Goal: Task Accomplishment & Management: Use online tool/utility

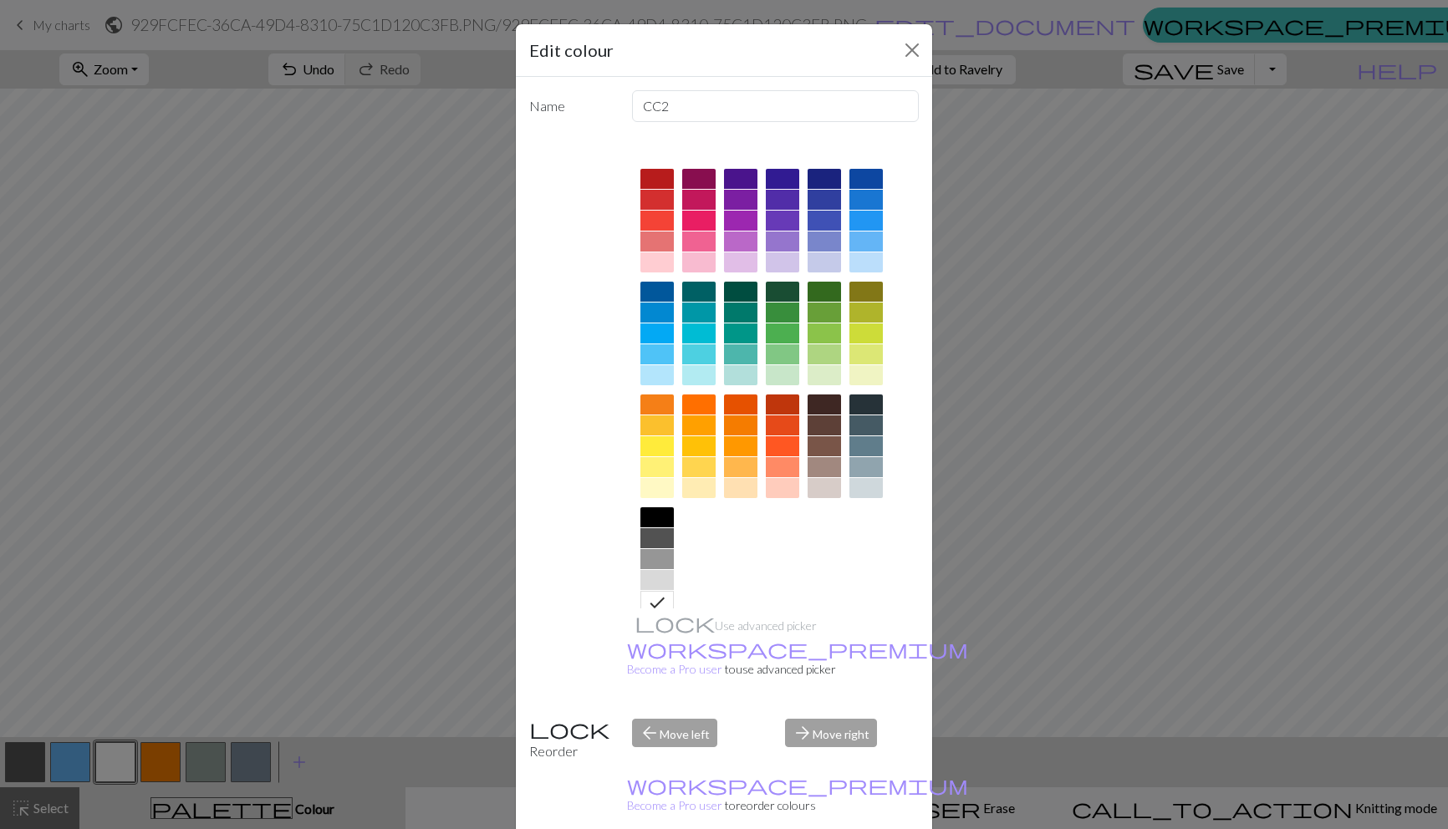
click at [1140, 429] on div "Edit colour Name CC2 Use advanced picker workspace_premium Become a Pro user to…" at bounding box center [724, 414] width 1448 height 829
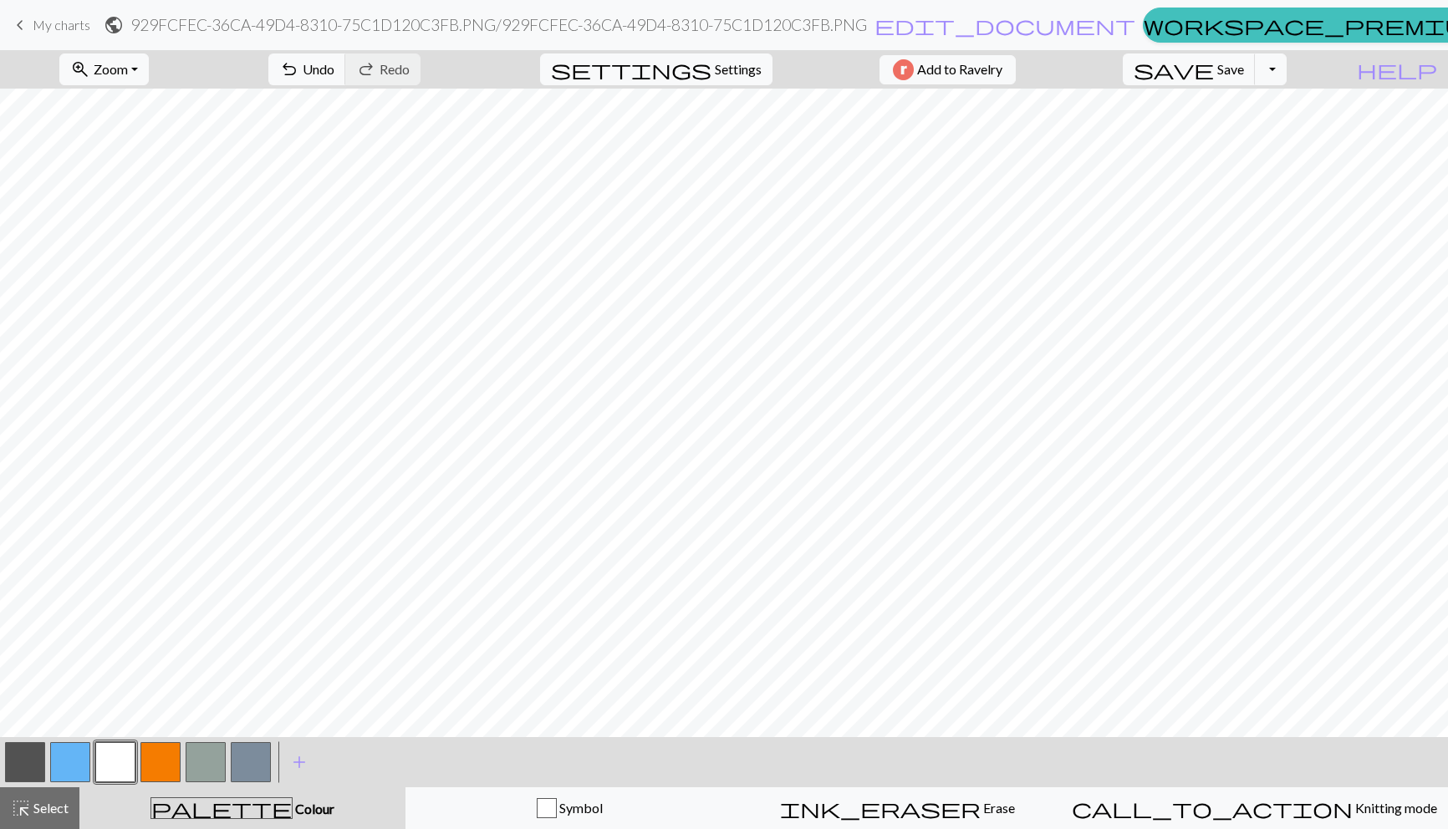
click at [28, 759] on button "button" at bounding box center [25, 762] width 40 height 40
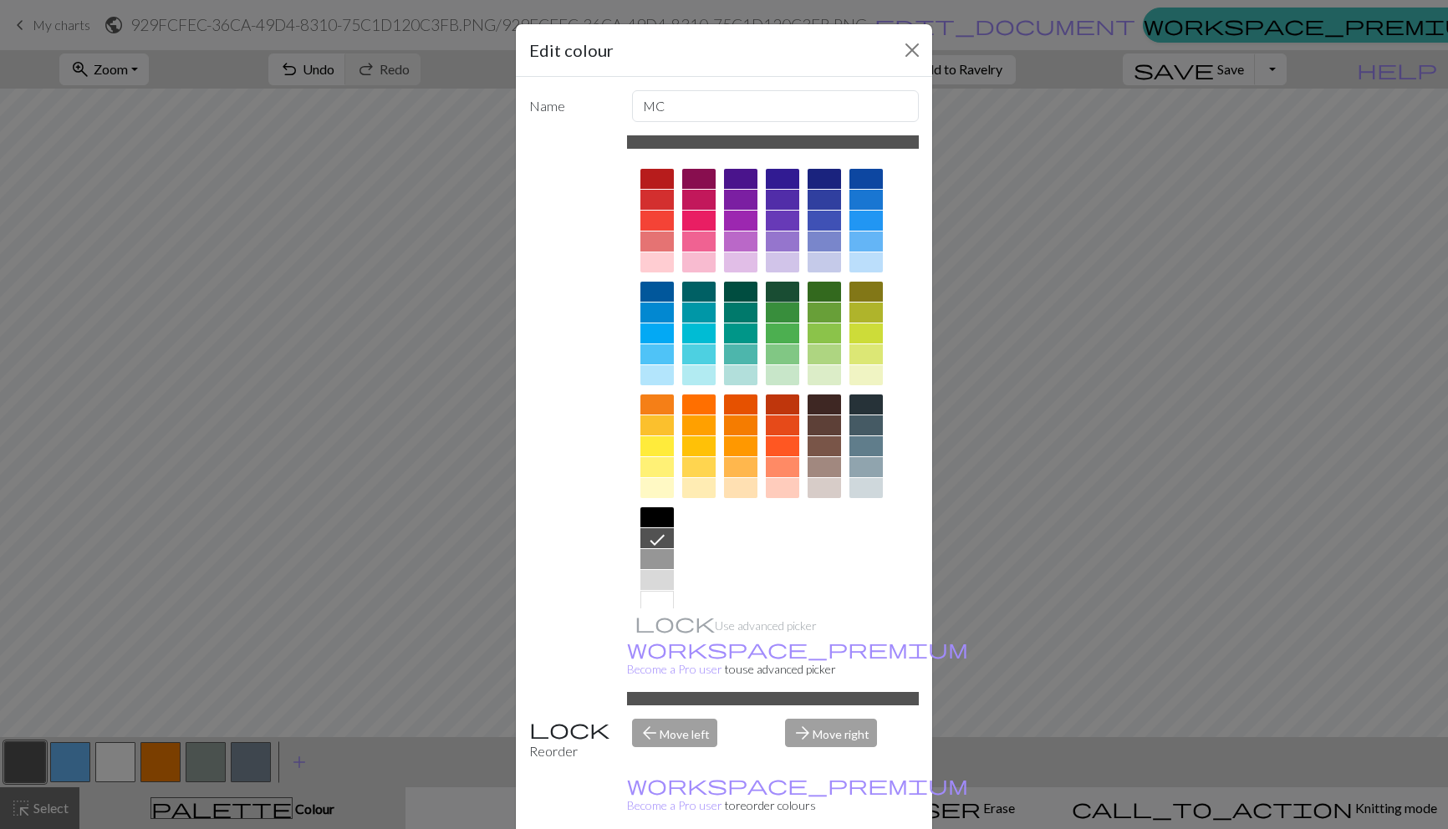
click at [784, 289] on div at bounding box center [782, 292] width 33 height 20
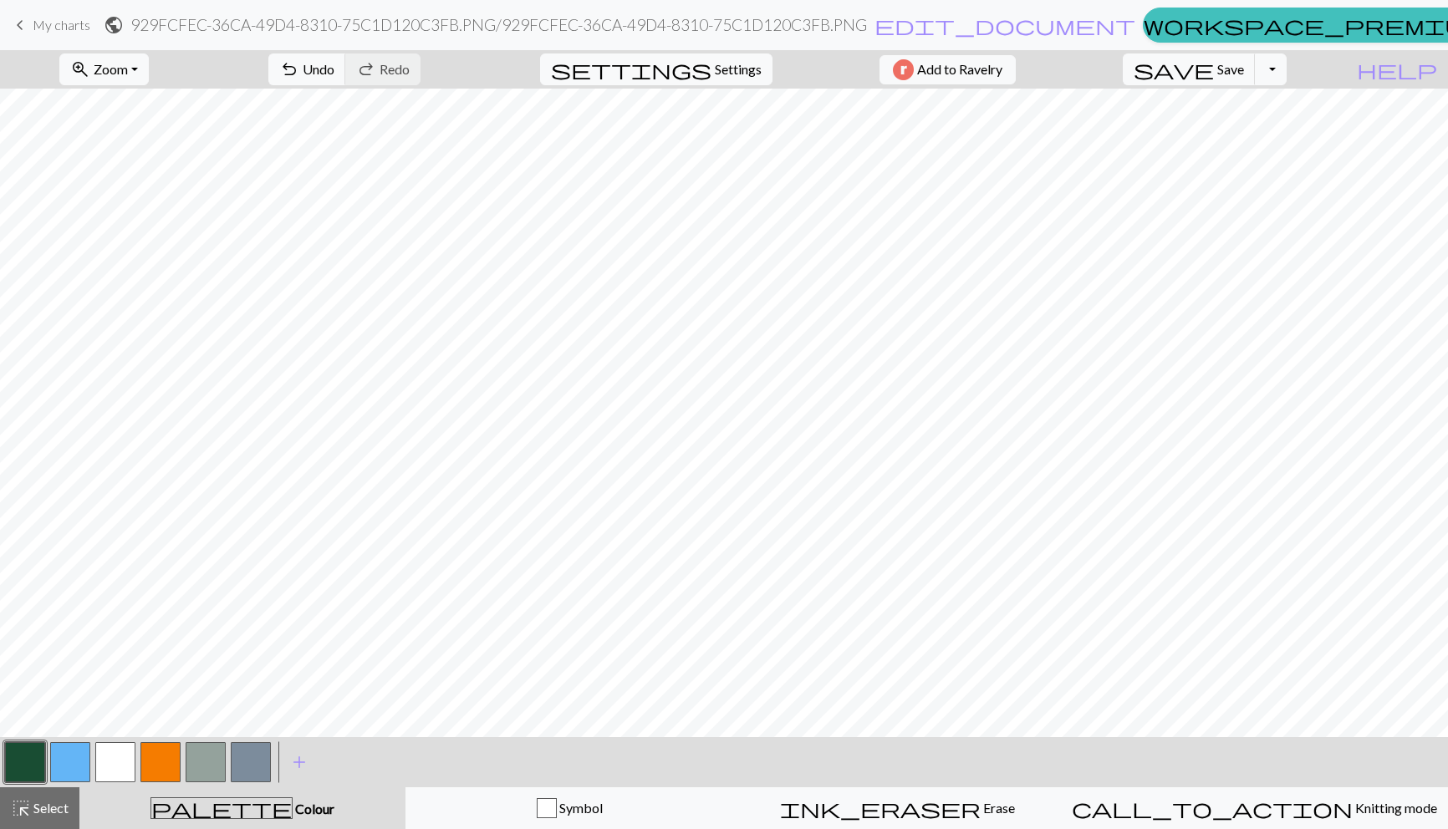
click at [32, 765] on button "button" at bounding box center [25, 762] width 40 height 40
click at [32, 765] on div "Edit colour Name MC Use advanced picker workspace_premium Become a Pro user to …" at bounding box center [724, 414] width 1448 height 829
click at [65, 765] on button "button" at bounding box center [70, 762] width 40 height 40
click at [14, 768] on button "button" at bounding box center [25, 762] width 40 height 40
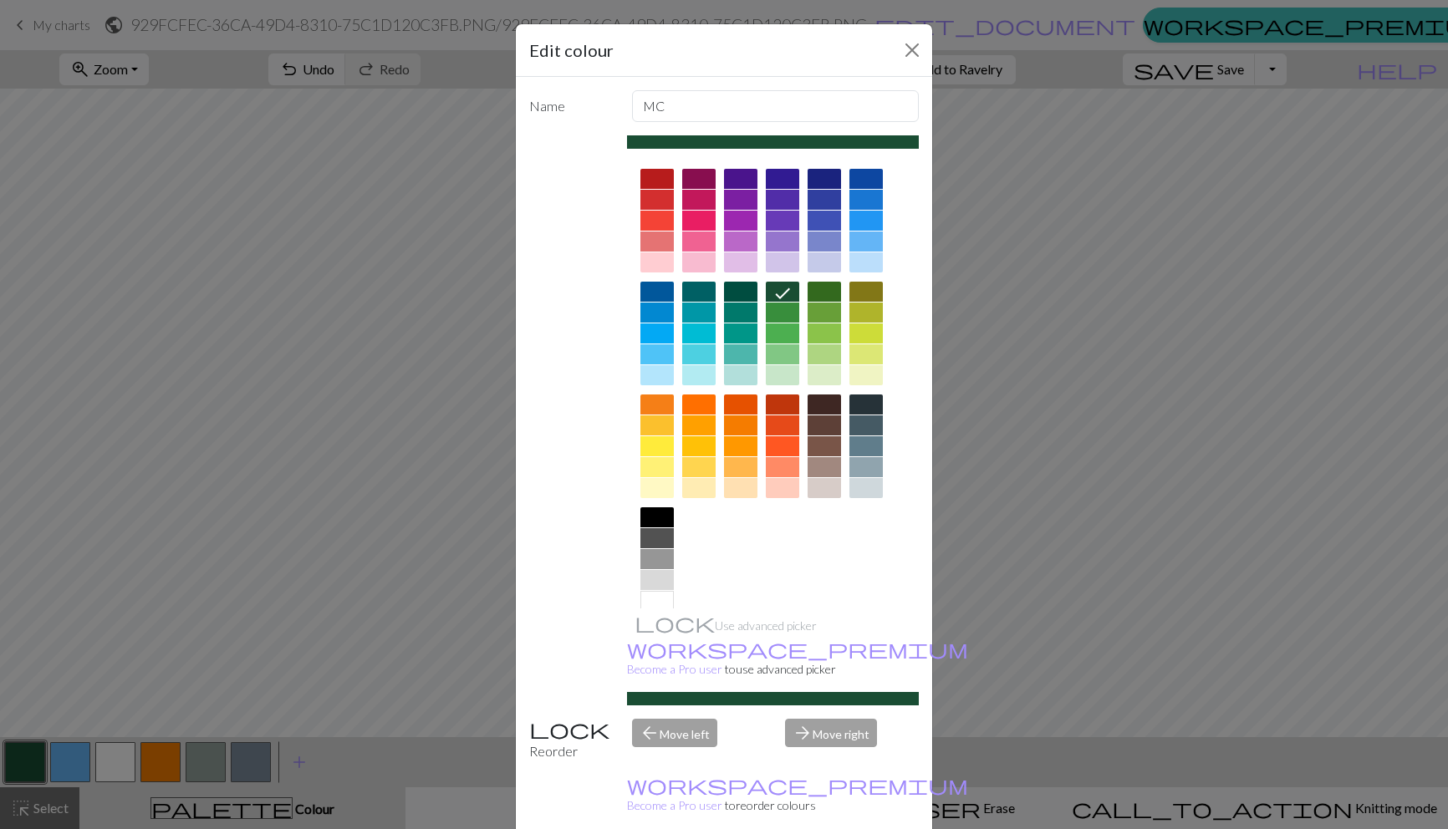
click at [769, 144] on div at bounding box center [773, 141] width 293 height 13
click at [823, 492] on div at bounding box center [824, 488] width 33 height 20
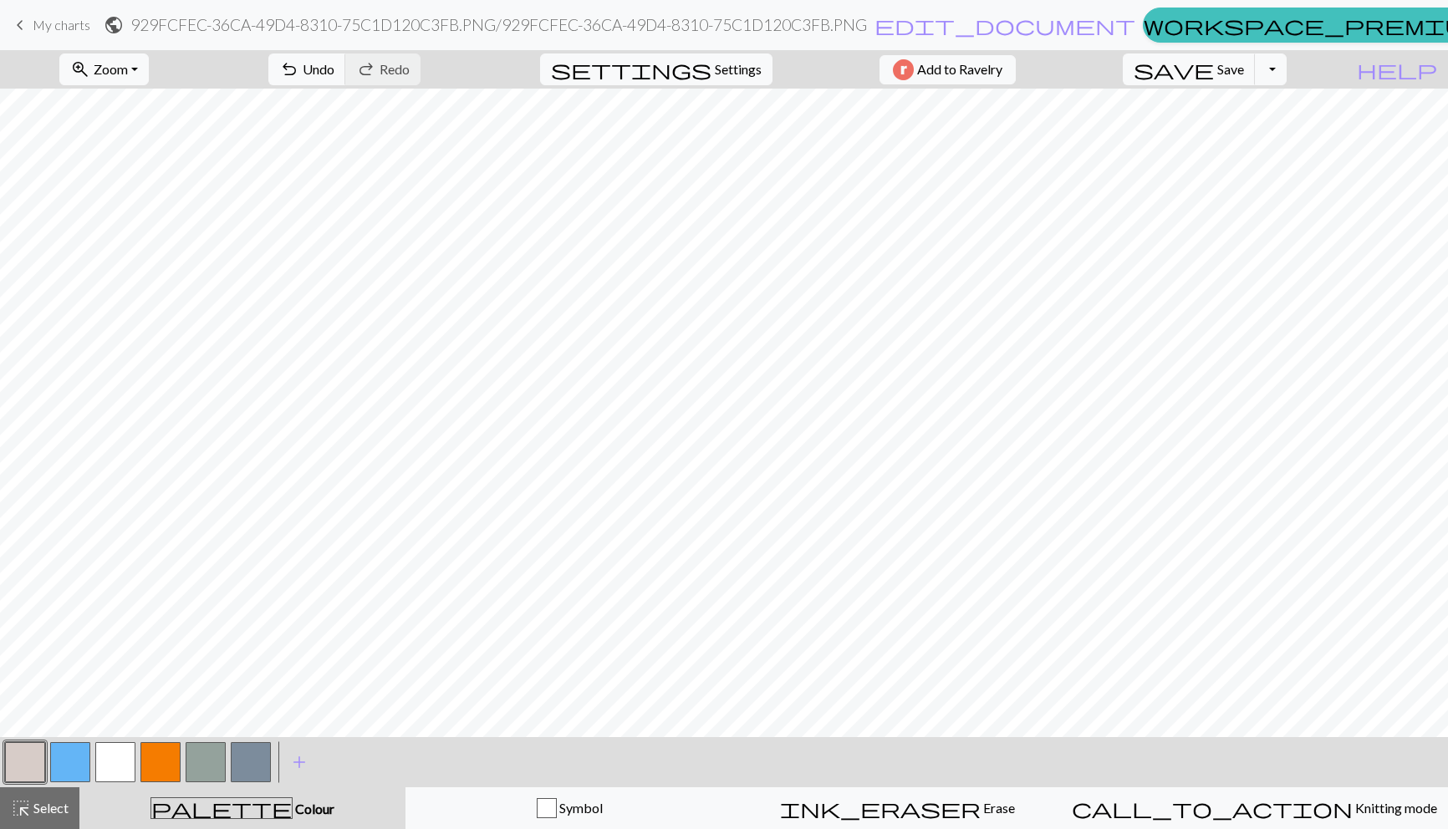
click at [72, 757] on button "button" at bounding box center [70, 762] width 40 height 40
click at [16, 760] on button "button" at bounding box center [25, 762] width 40 height 40
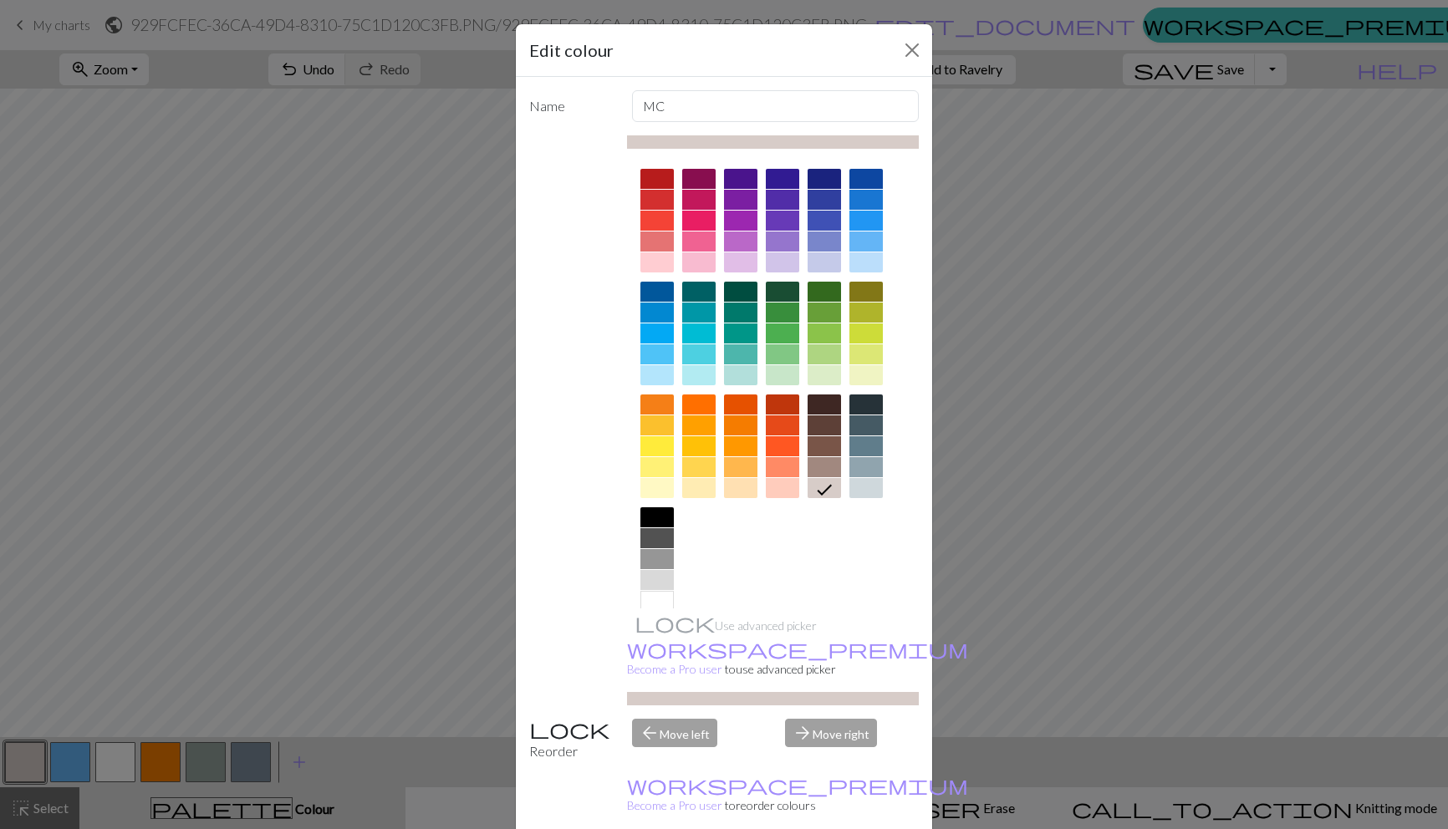
click at [751, 293] on div at bounding box center [740, 292] width 33 height 20
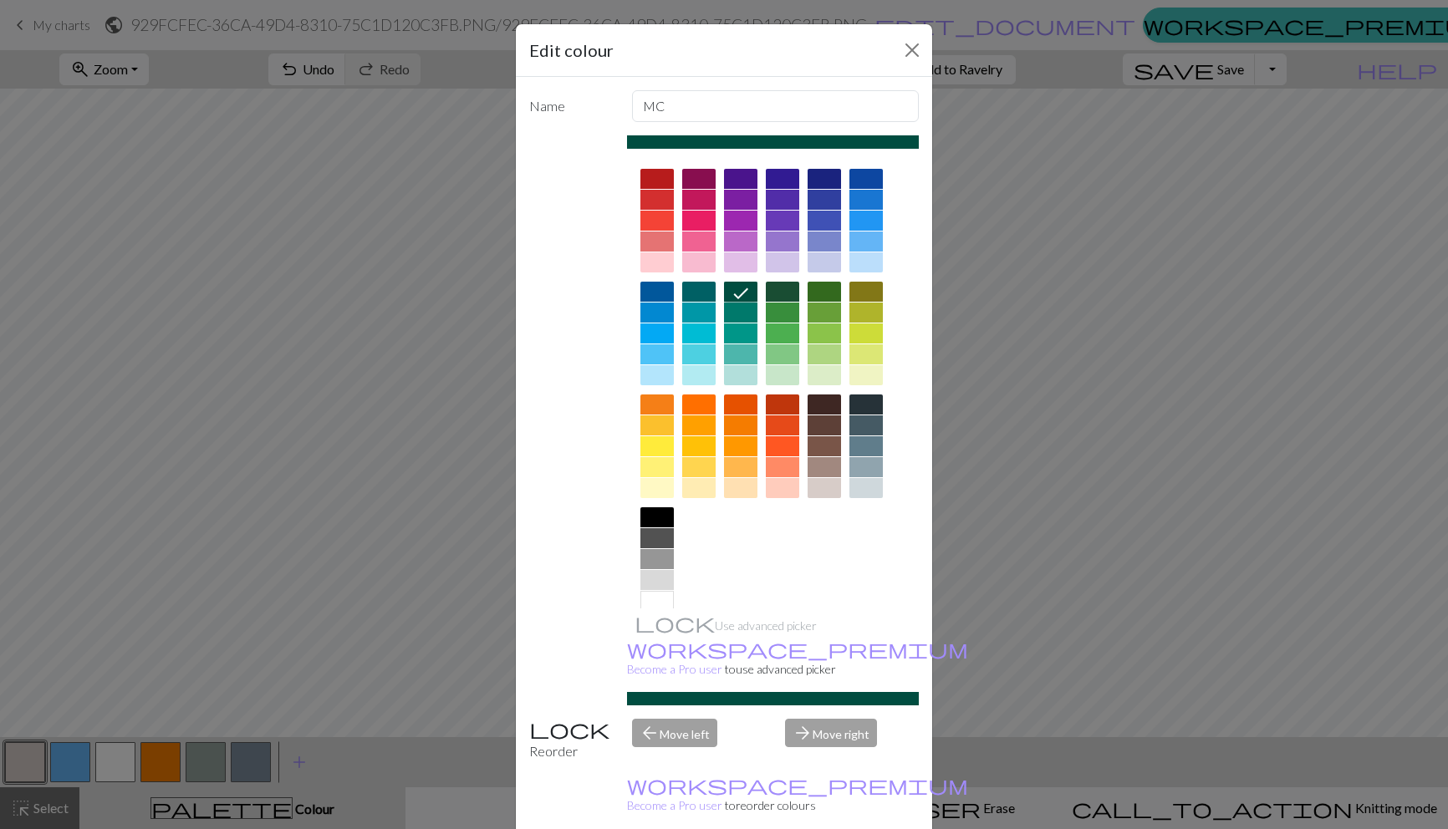
click at [775, 297] on div at bounding box center [782, 292] width 33 height 20
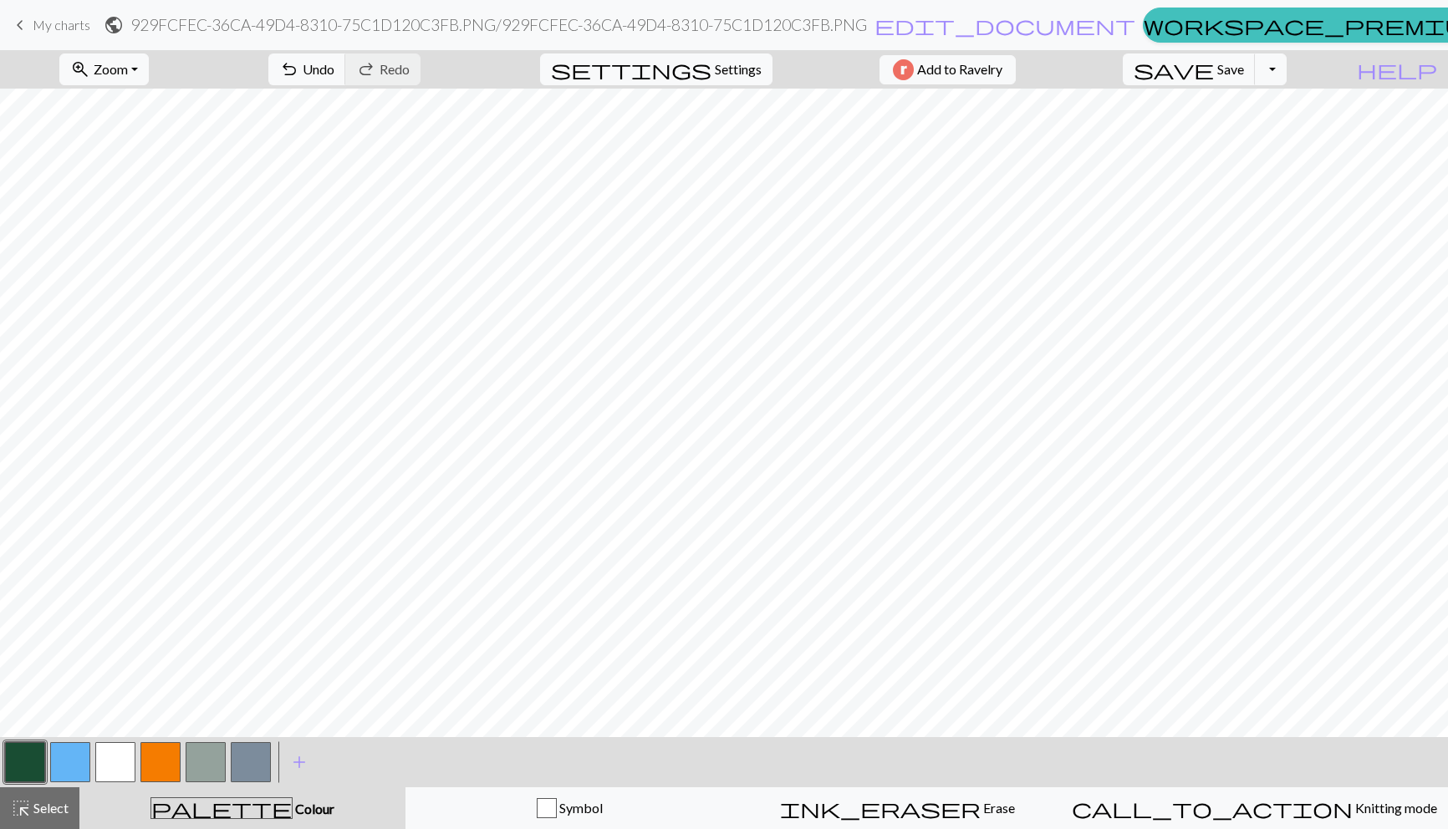
click at [77, 757] on button "button" at bounding box center [70, 762] width 40 height 40
click at [27, 770] on button "button" at bounding box center [25, 762] width 40 height 40
click at [69, 771] on button "button" at bounding box center [70, 762] width 40 height 40
click at [334, 69] on span "Undo" at bounding box center [319, 69] width 32 height 16
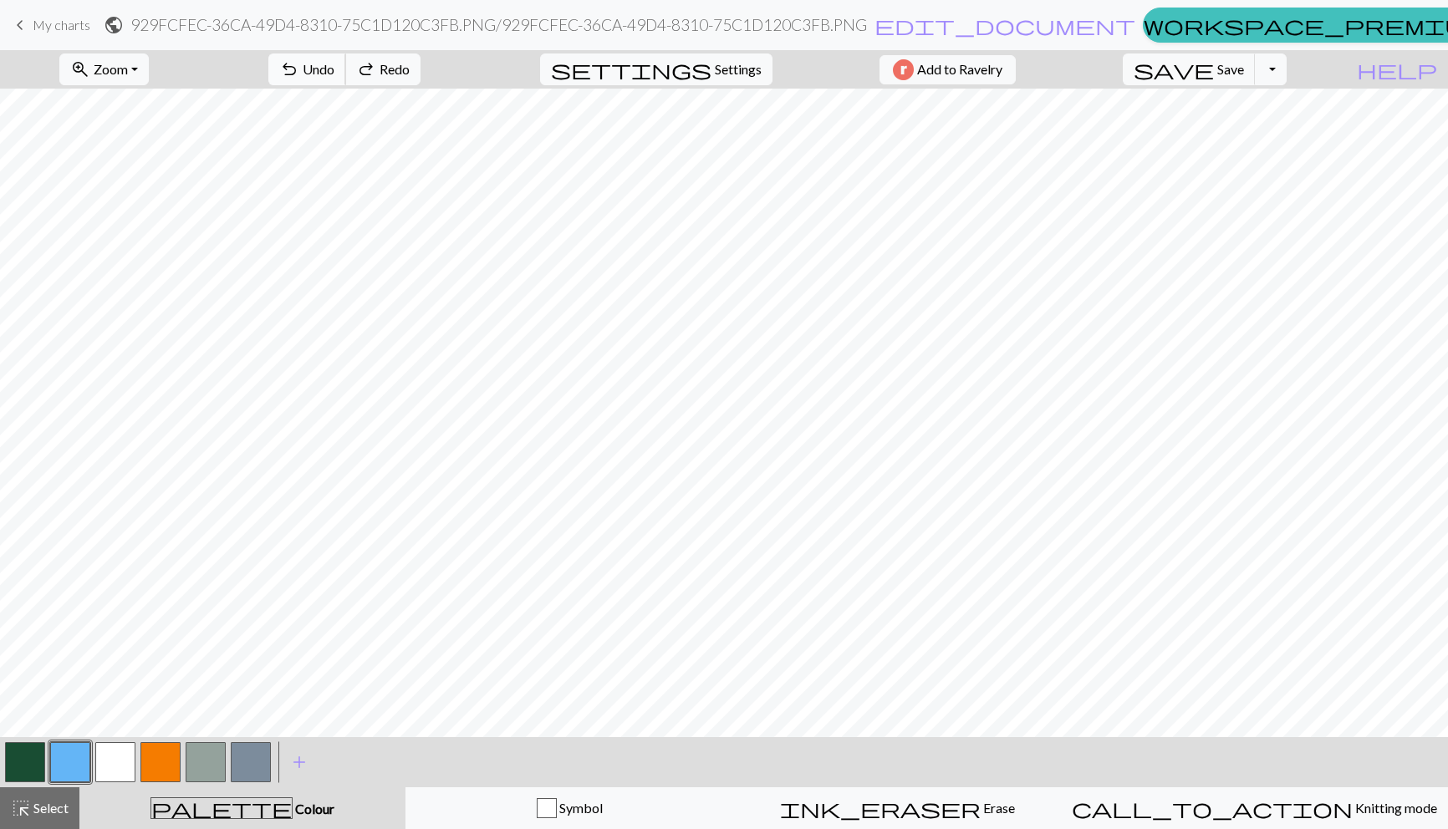
click at [334, 69] on span "Undo" at bounding box center [319, 69] width 32 height 16
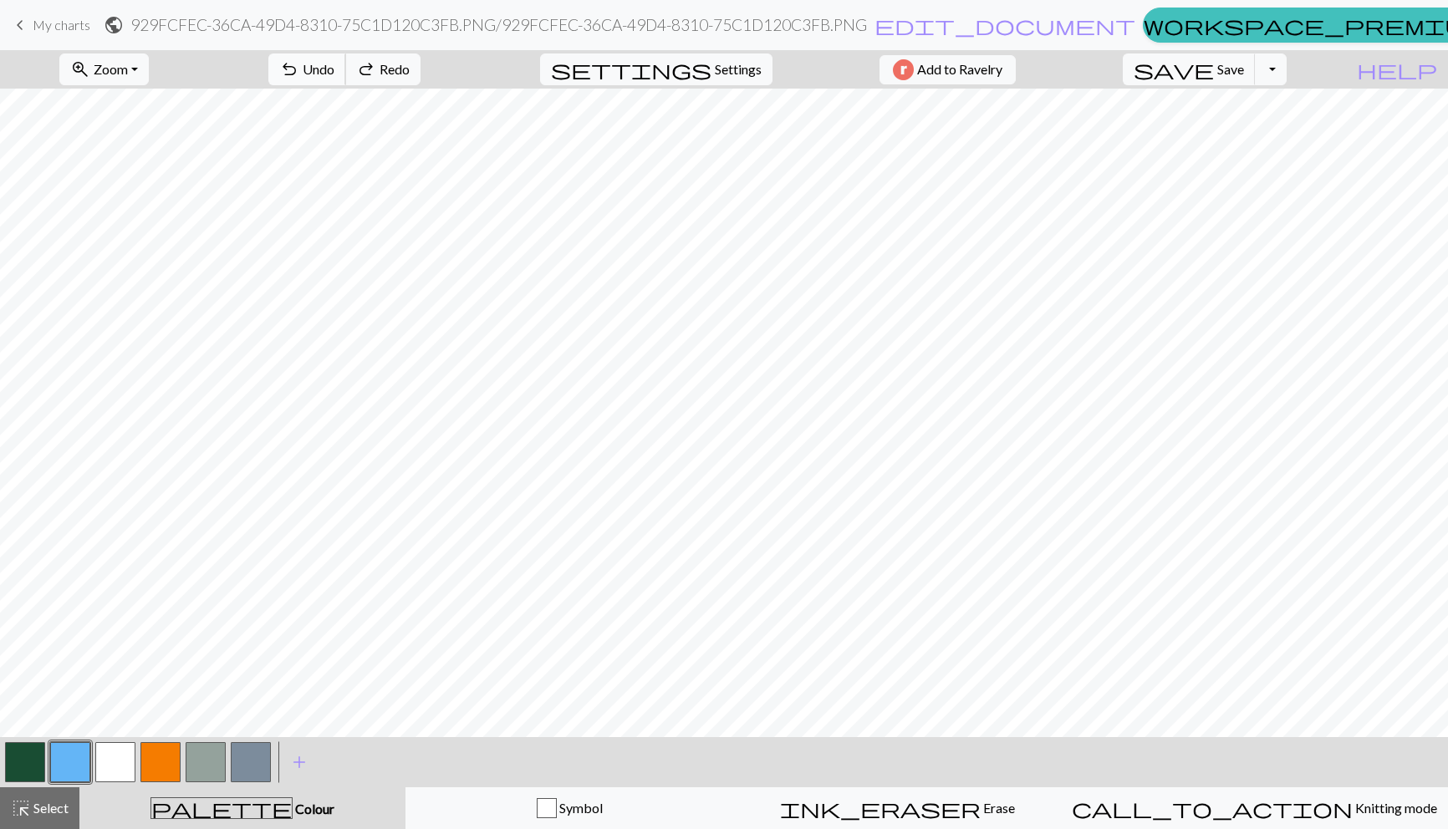
click at [334, 70] on span "Undo" at bounding box center [319, 69] width 32 height 16
click at [127, 759] on button "button" at bounding box center [115, 762] width 40 height 40
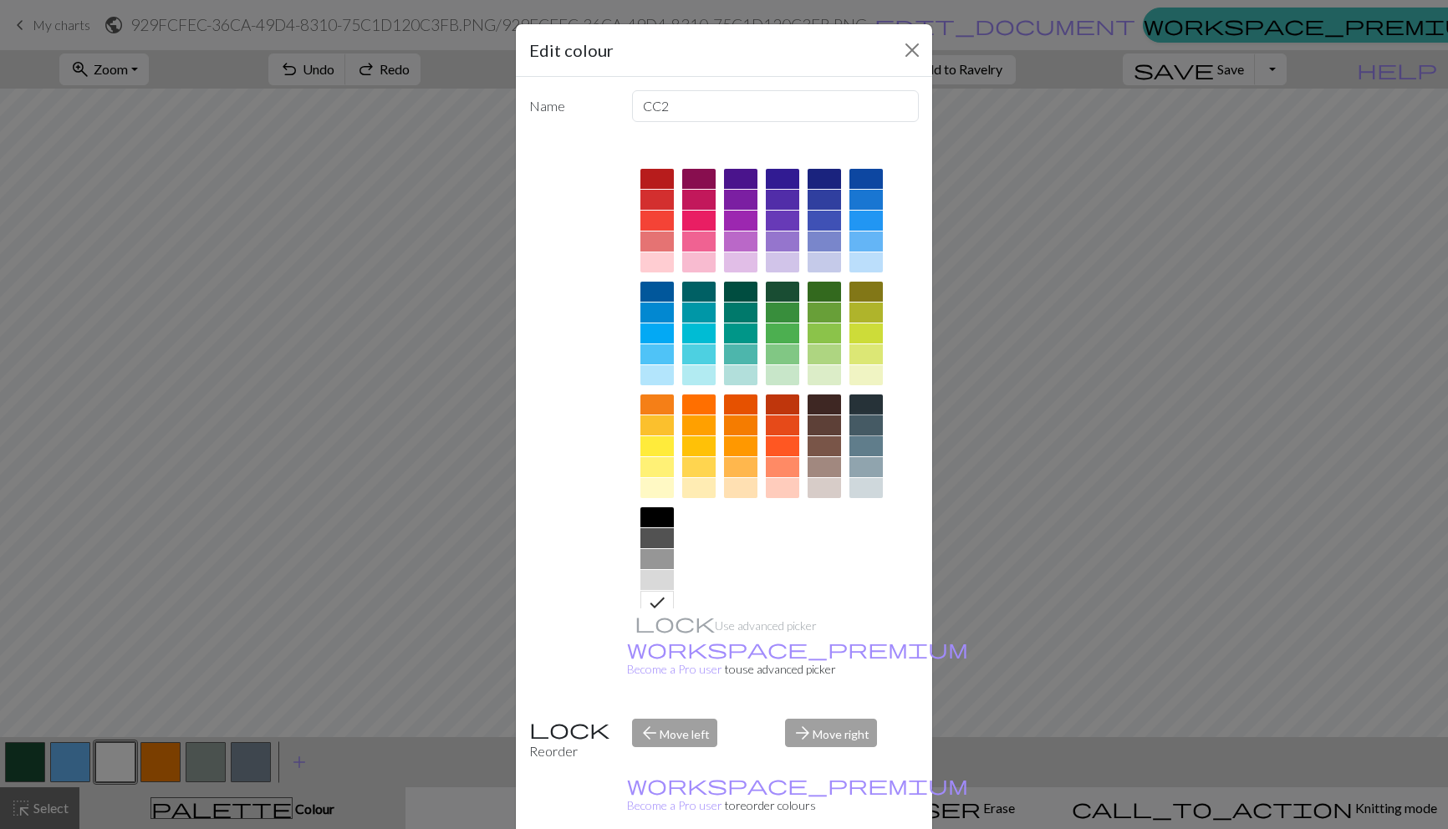
click at [874, 432] on div at bounding box center [865, 426] width 33 height 20
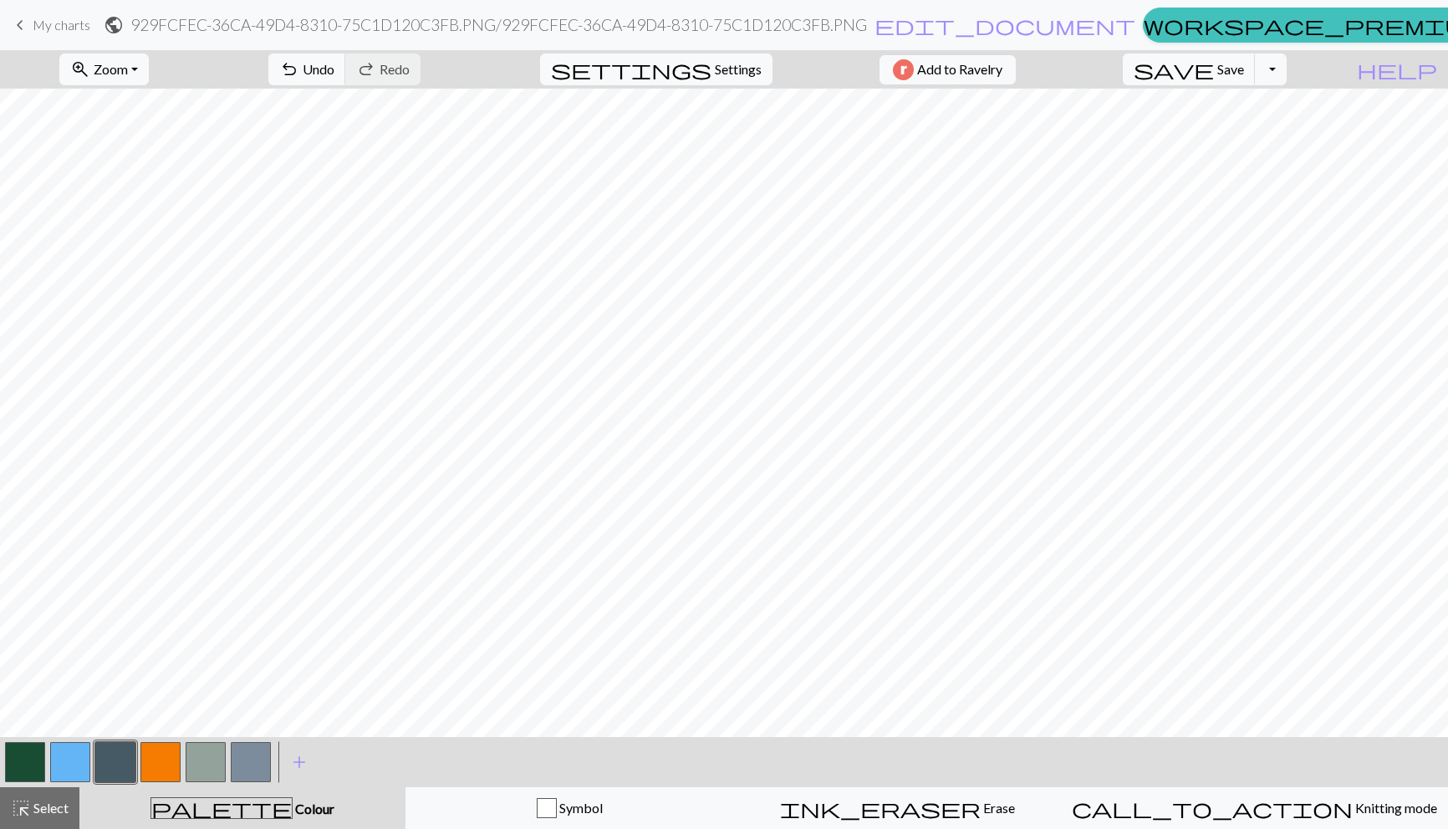
click at [36, 762] on button "button" at bounding box center [25, 762] width 40 height 40
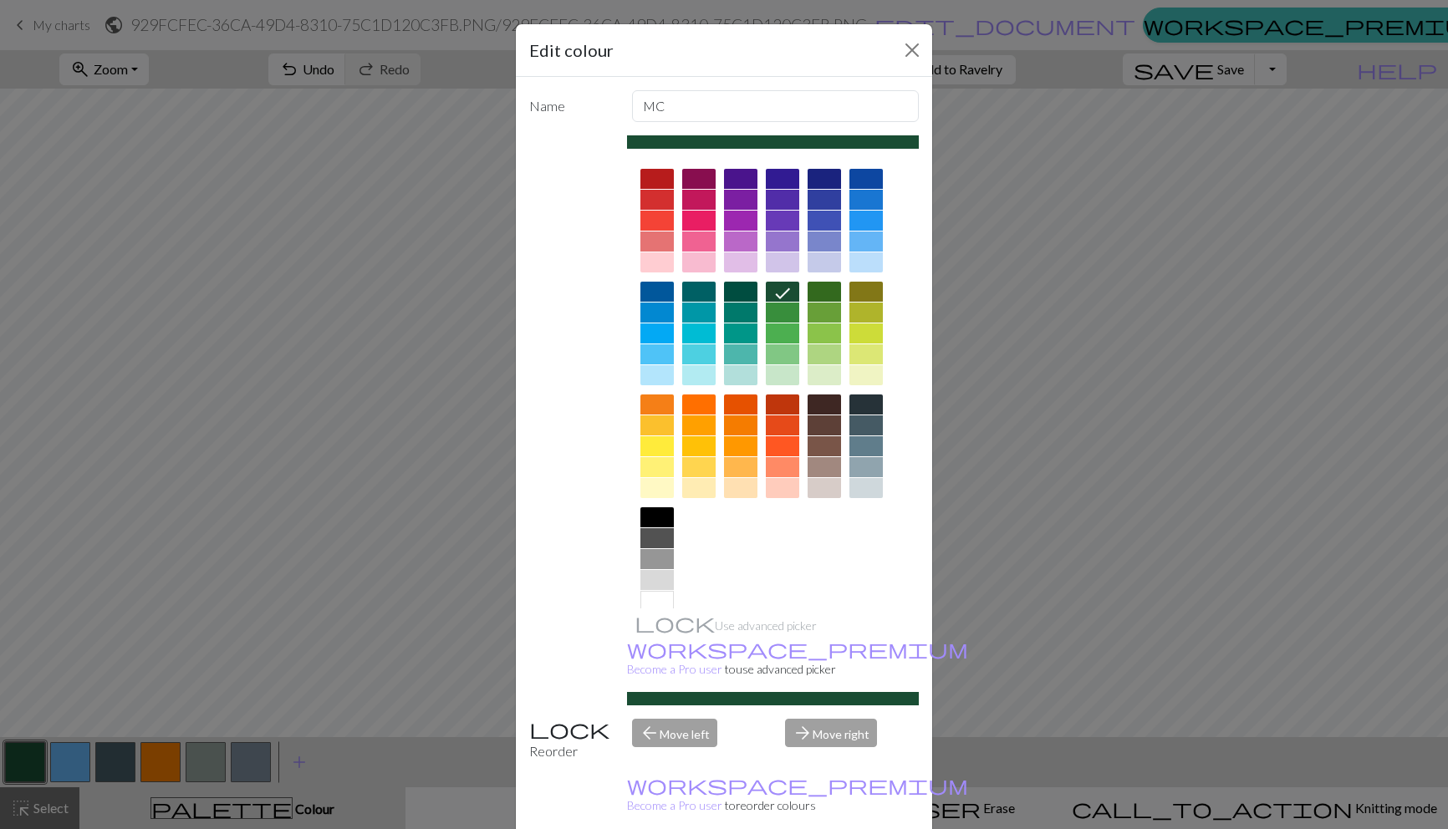
click at [658, 601] on div at bounding box center [656, 601] width 33 height 20
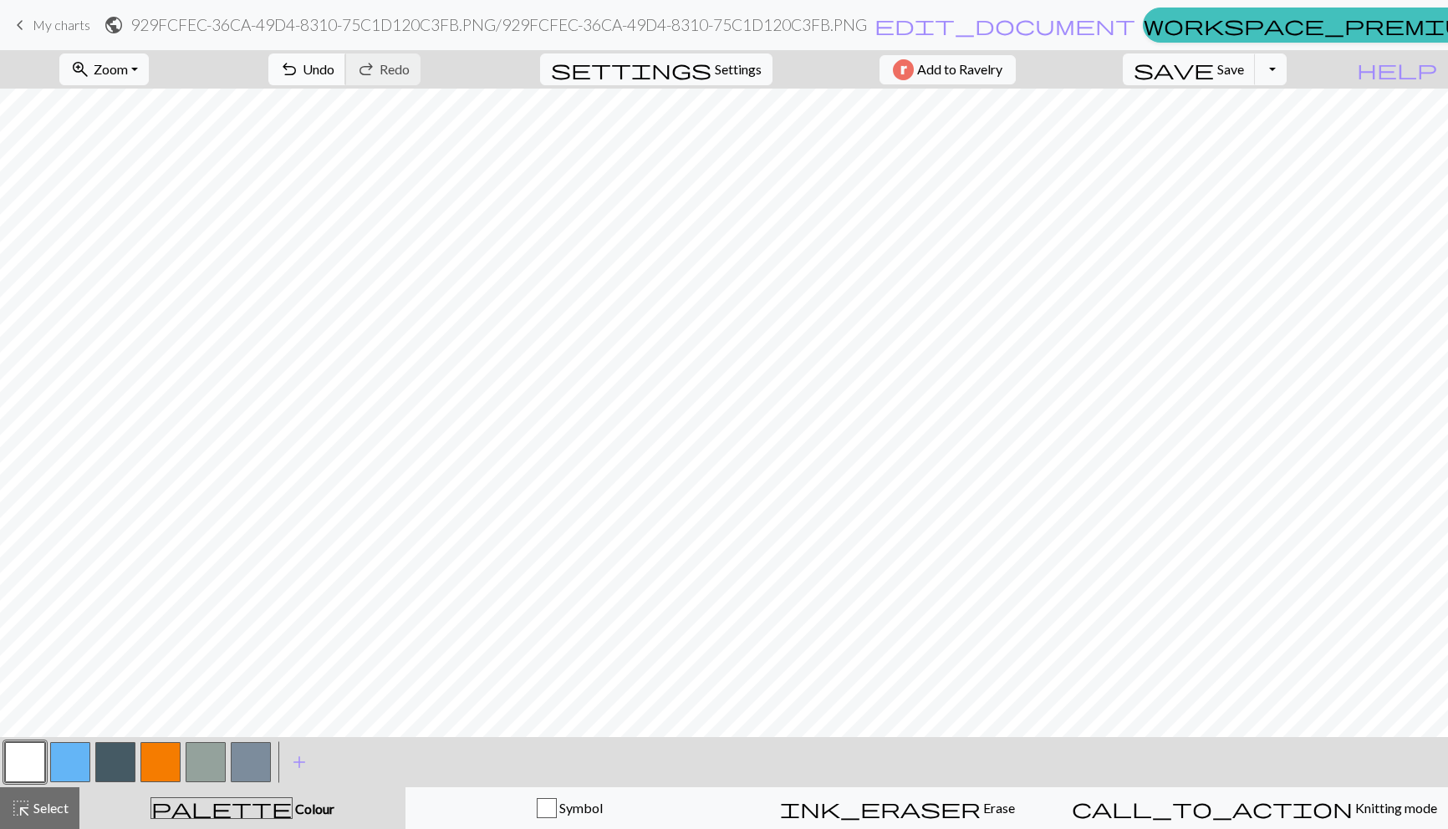
click at [299, 68] on span "undo" at bounding box center [289, 69] width 20 height 23
click at [28, 766] on button "button" at bounding box center [25, 762] width 40 height 40
click at [28, 766] on div "Edit colour Name MC Use advanced picker workspace_premium Become a Pro user to …" at bounding box center [724, 414] width 1448 height 829
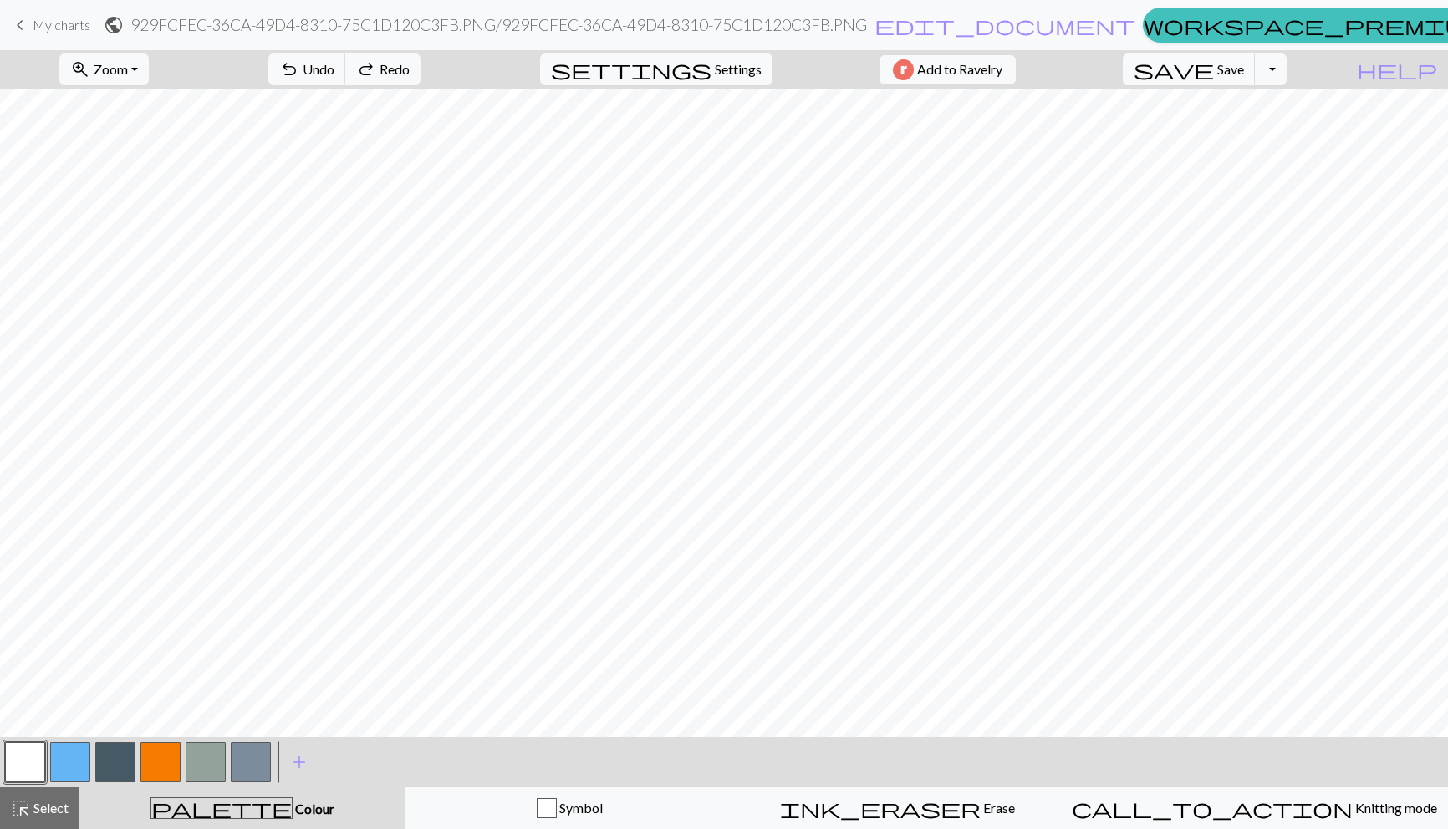
click at [115, 773] on button "button" at bounding box center [115, 762] width 40 height 40
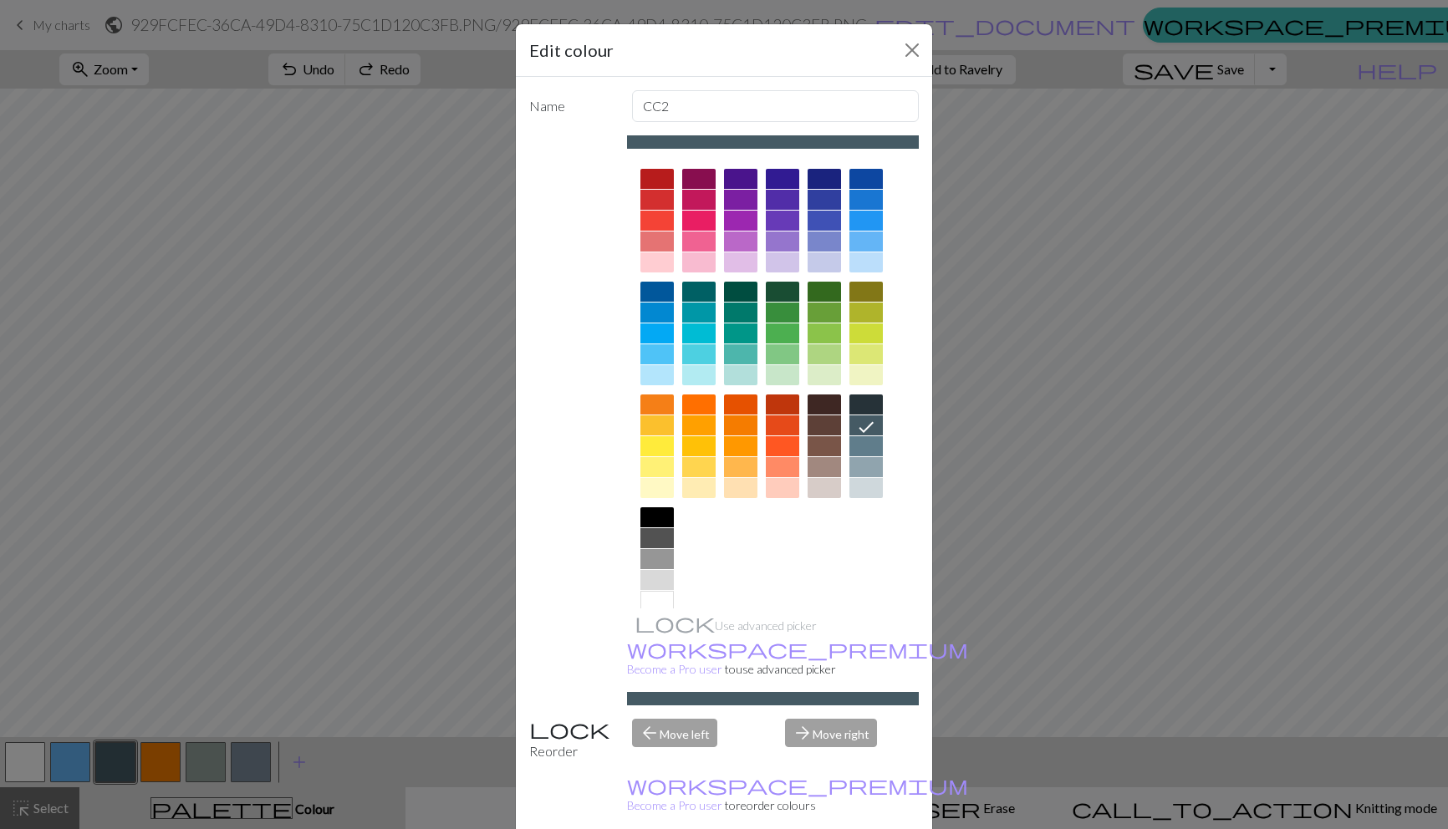
click at [651, 603] on div at bounding box center [656, 601] width 33 height 20
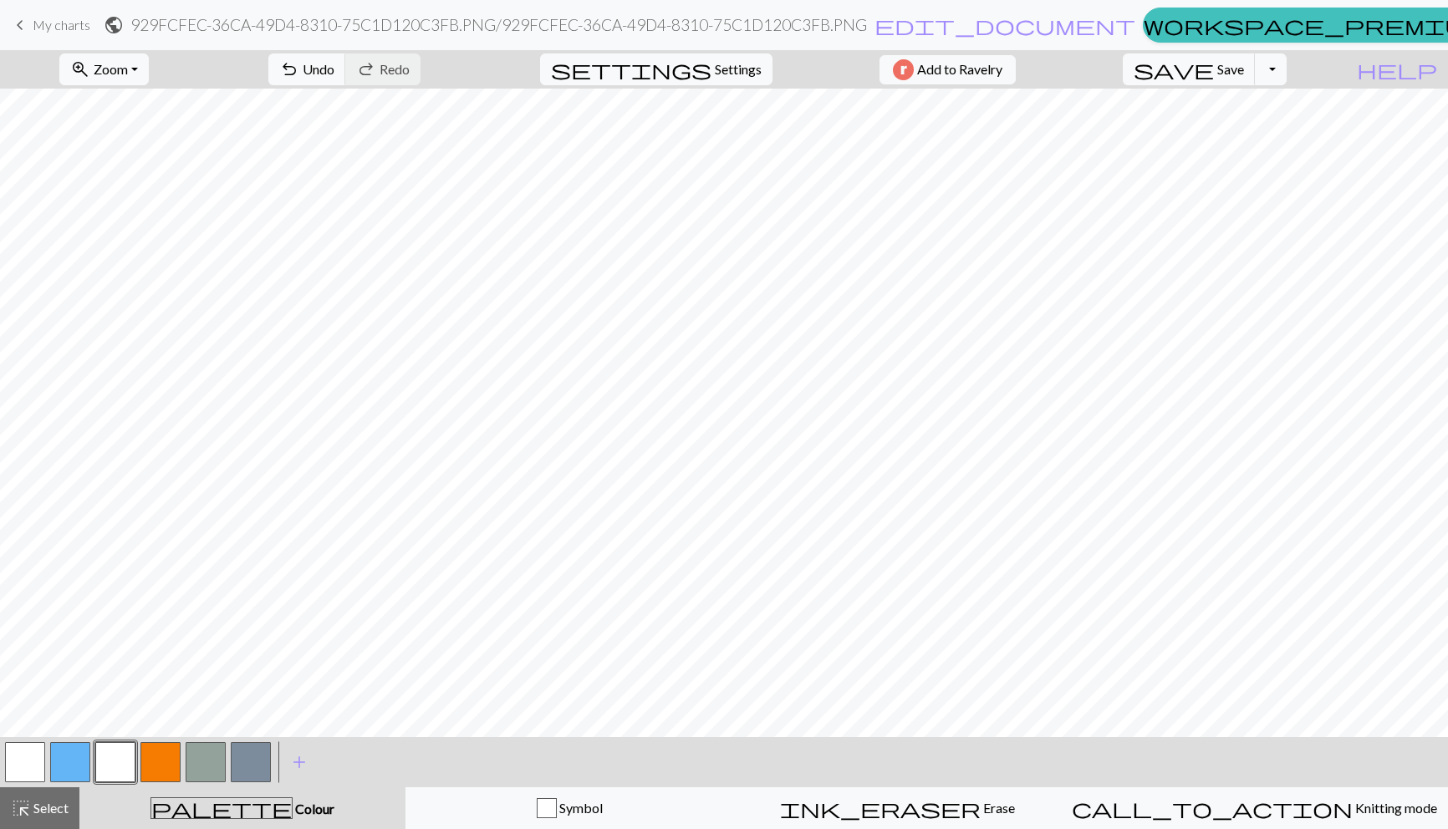
click at [11, 762] on button "button" at bounding box center [25, 762] width 40 height 40
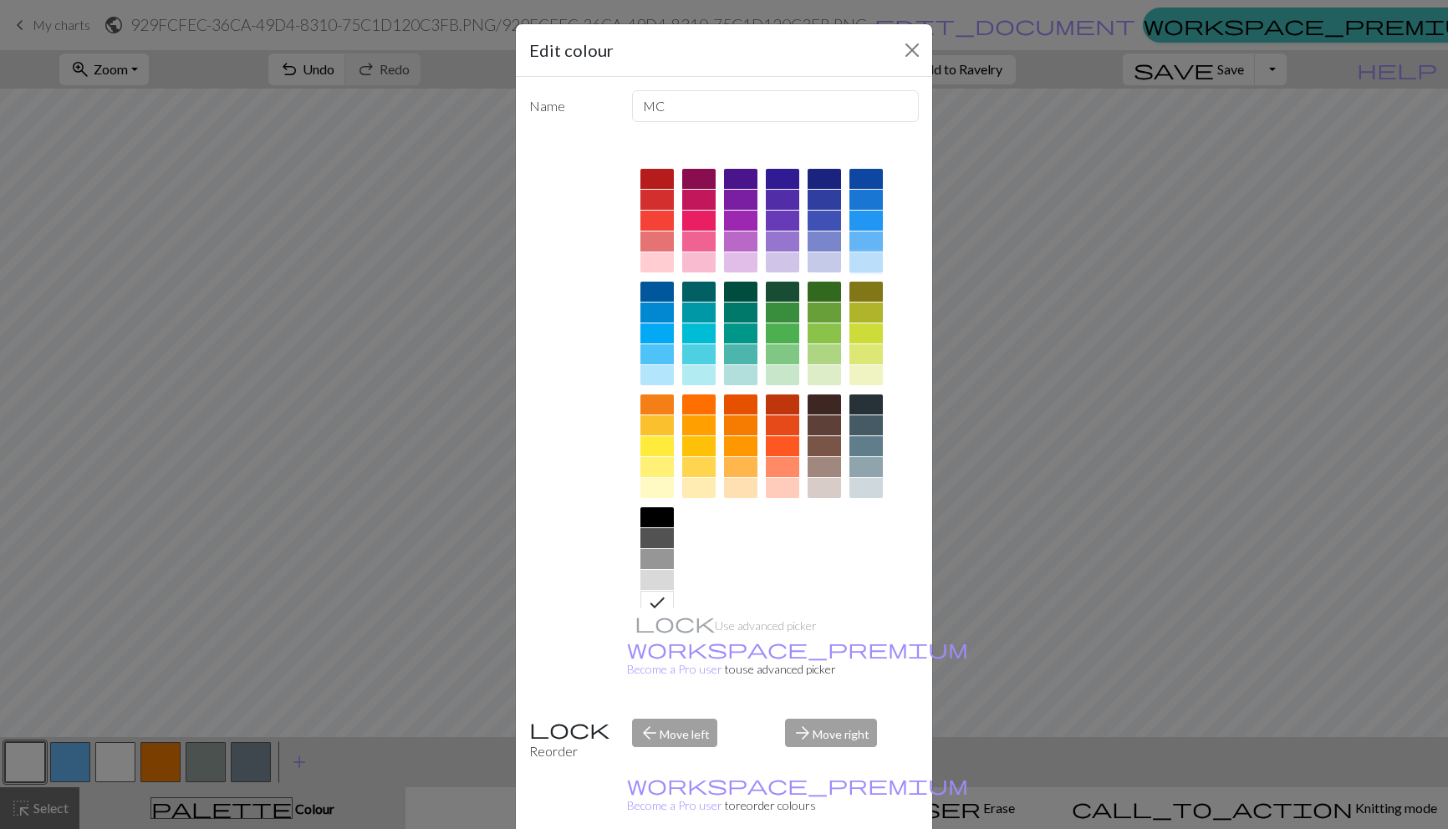
click at [870, 260] on div at bounding box center [865, 262] width 33 height 20
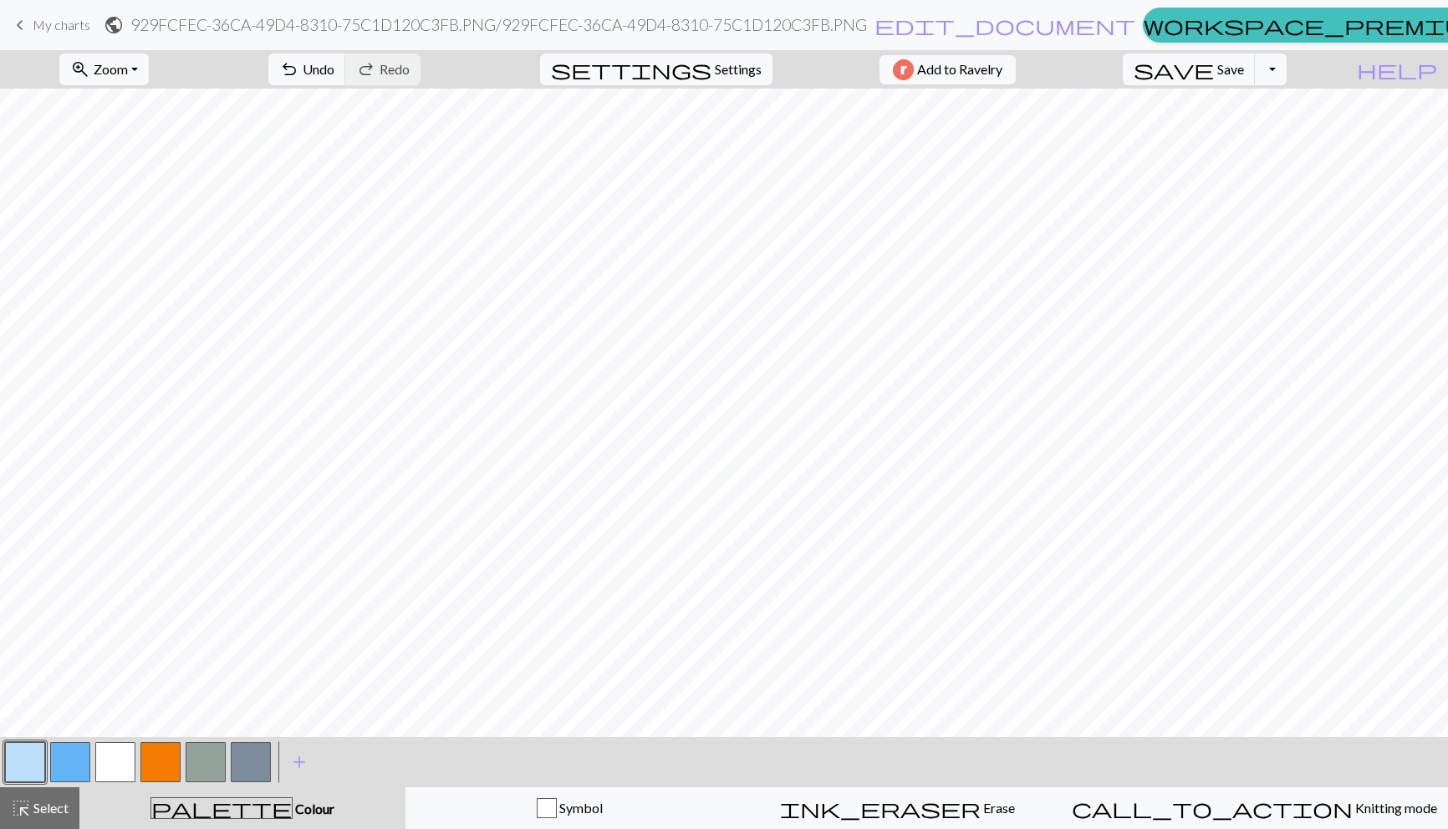
click at [129, 766] on button "button" at bounding box center [115, 762] width 40 height 40
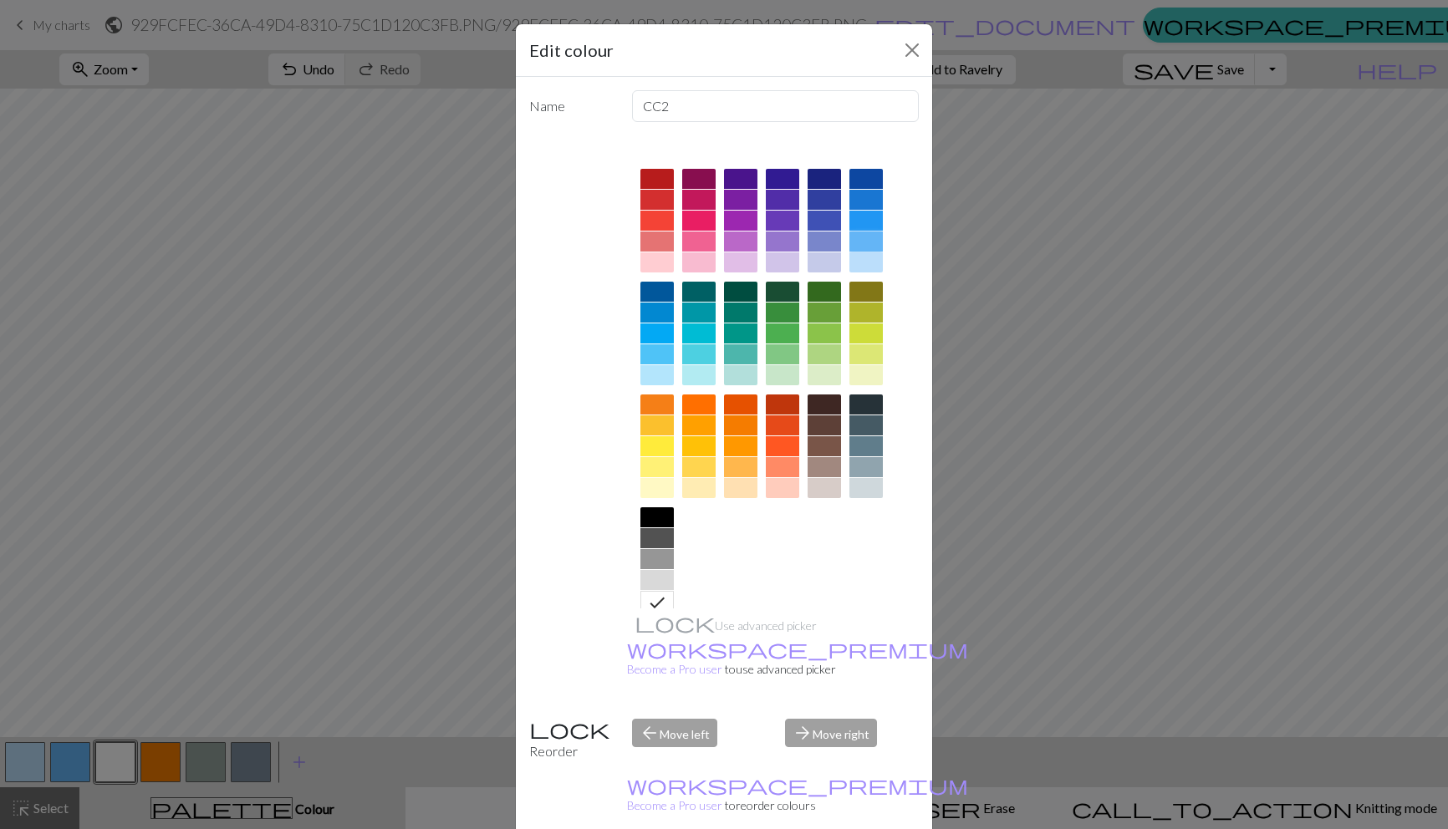
click at [864, 238] on div at bounding box center [865, 242] width 33 height 20
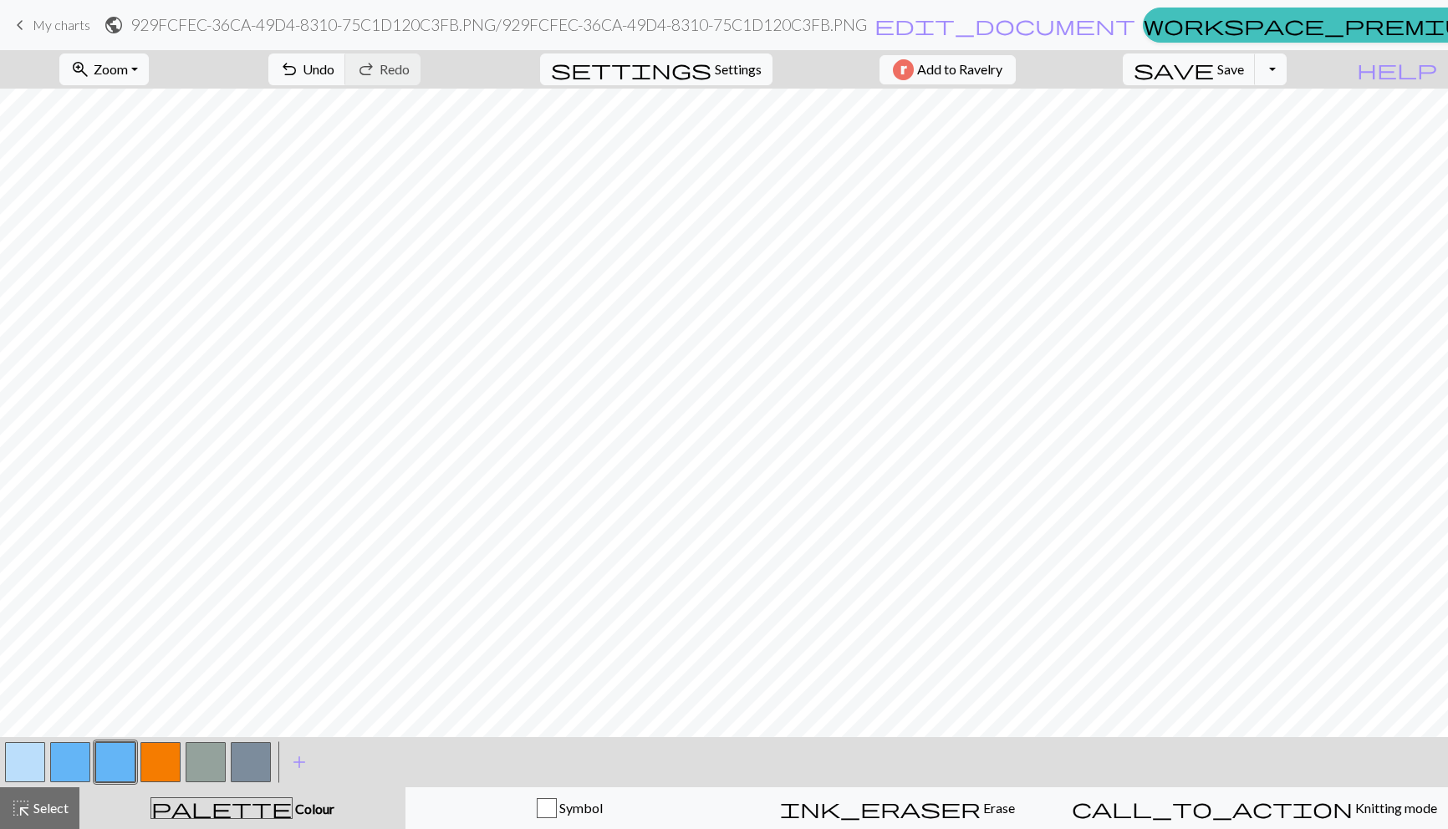
click at [53, 768] on button "button" at bounding box center [70, 762] width 40 height 40
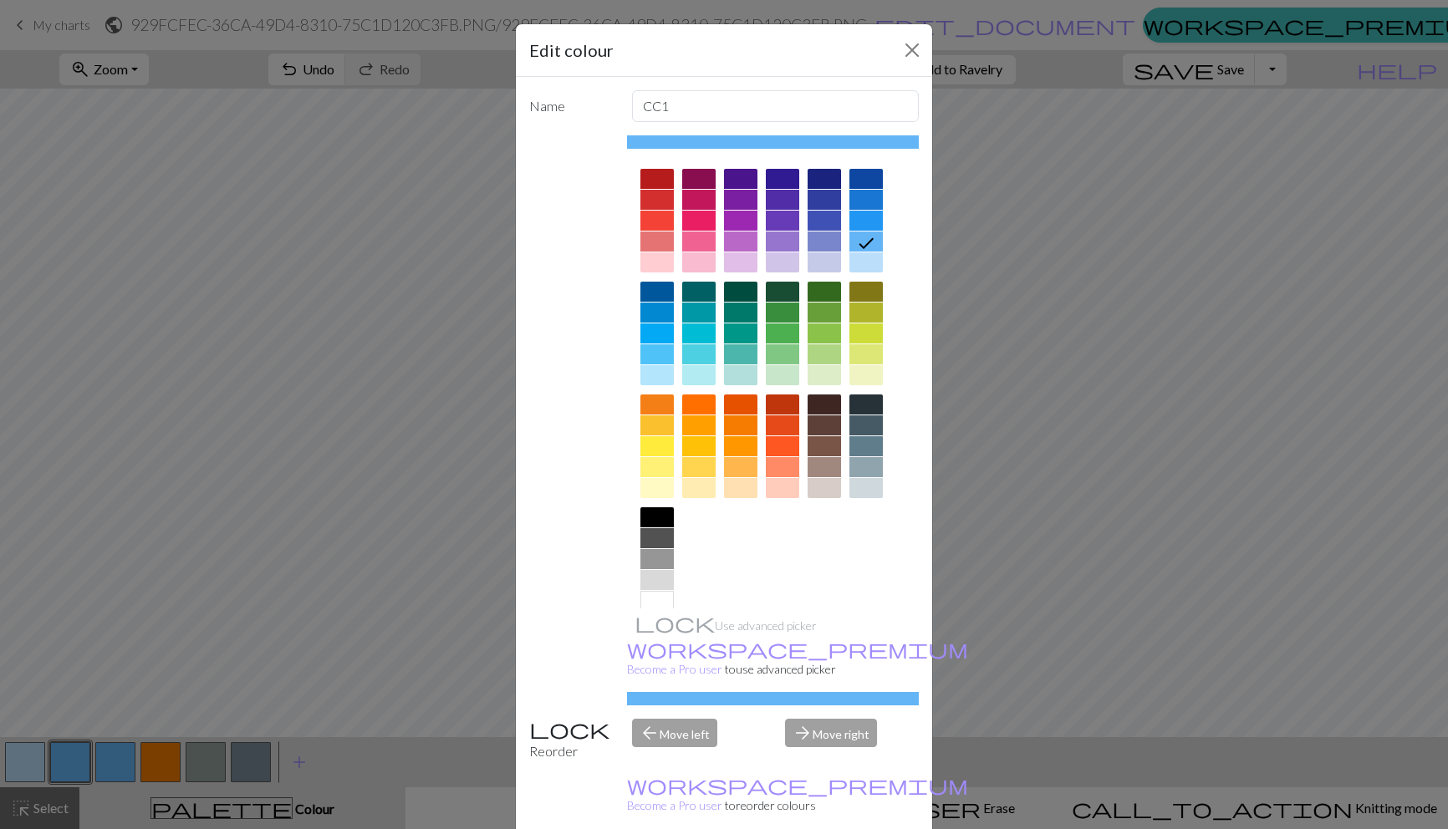
click at [667, 612] on div "Use advanced picker workspace_premium Become a Pro user to use advanced picker" at bounding box center [773, 420] width 293 height 570
click at [667, 604] on div at bounding box center [656, 601] width 33 height 20
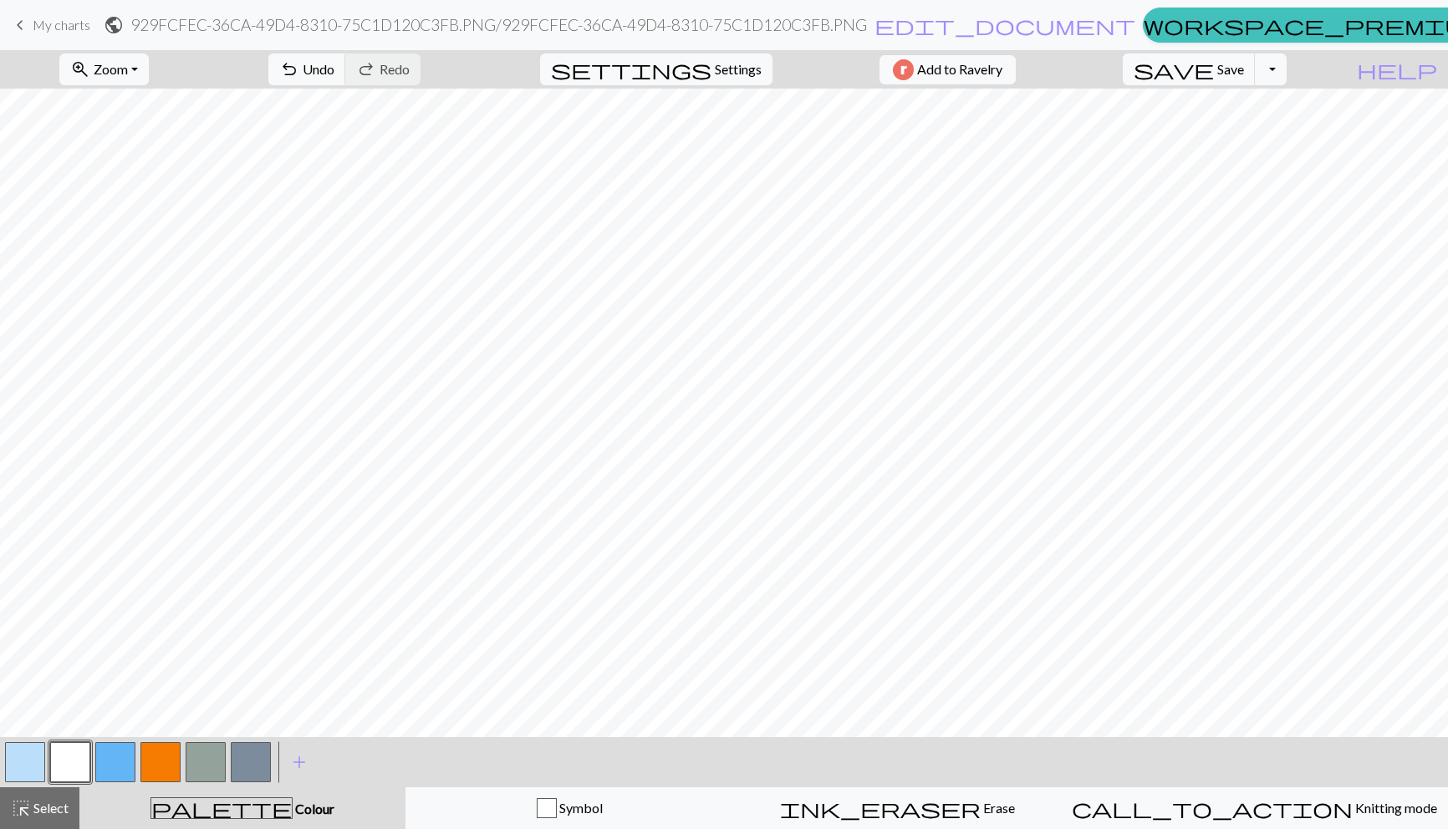
click at [37, 754] on button "button" at bounding box center [25, 762] width 40 height 40
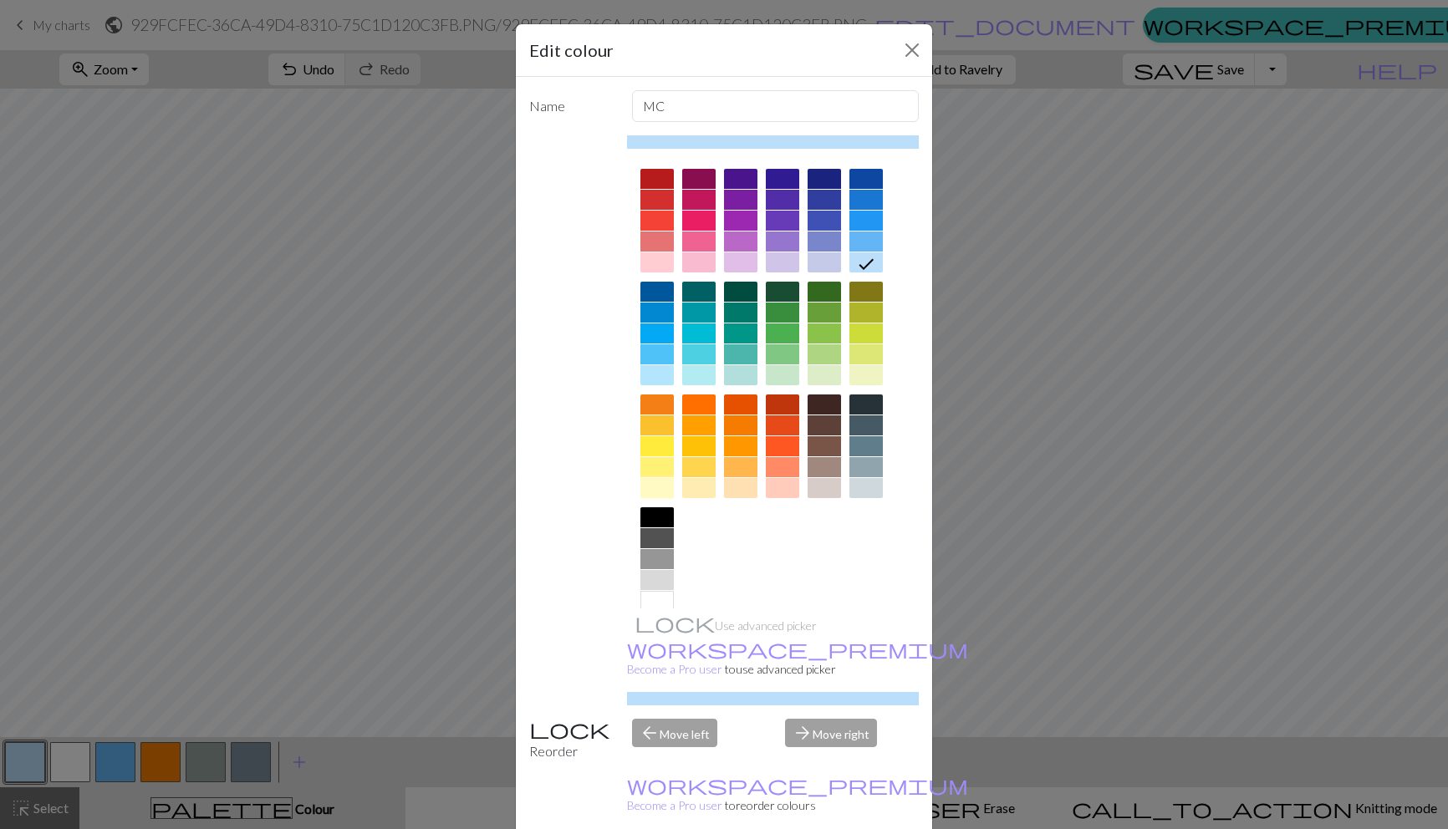
click at [661, 493] on div at bounding box center [656, 488] width 33 height 20
click at [717, 487] on div at bounding box center [773, 391] width 293 height 470
click at [700, 487] on div at bounding box center [698, 488] width 33 height 20
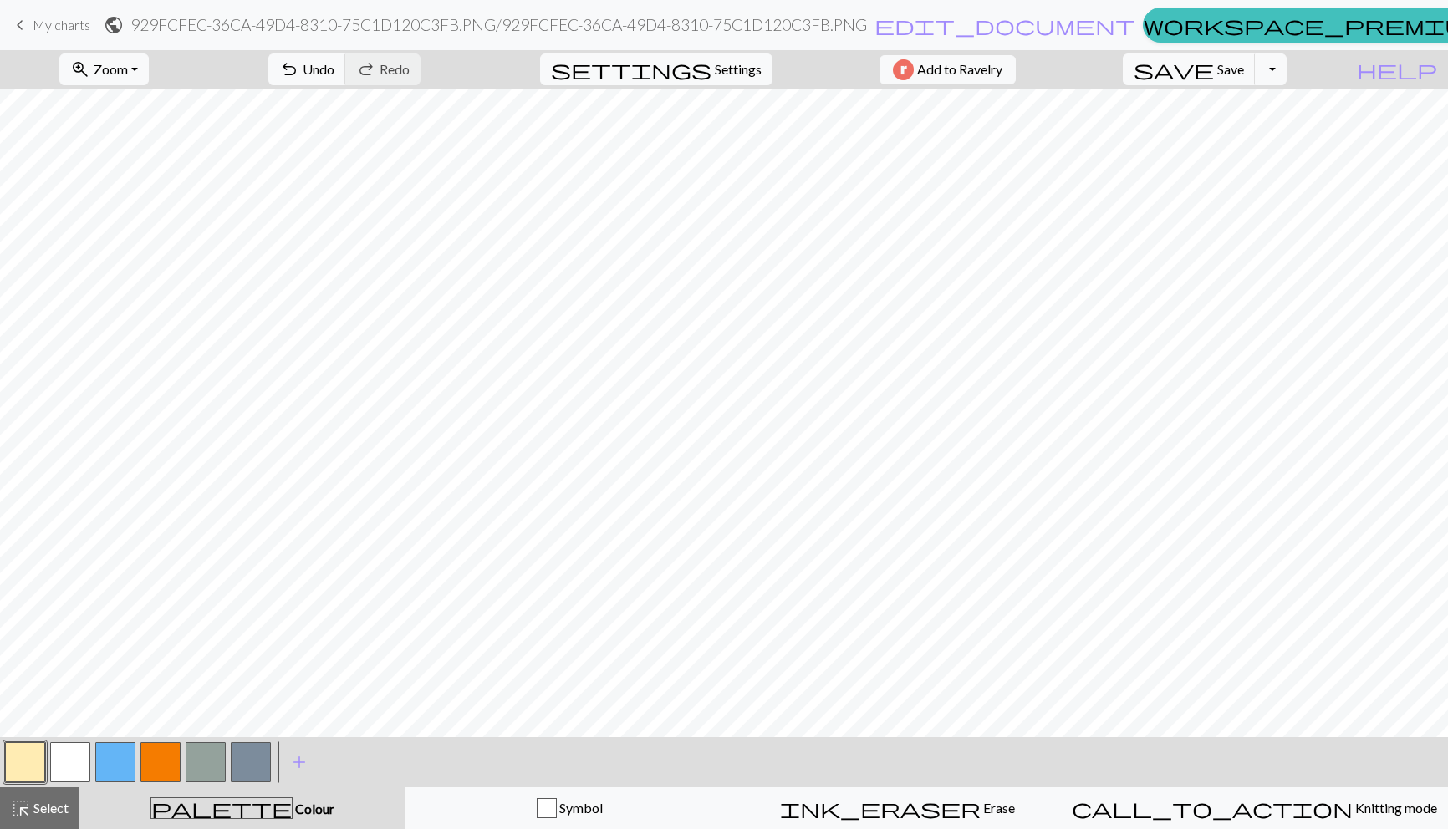
click at [82, 772] on button "button" at bounding box center [70, 762] width 40 height 40
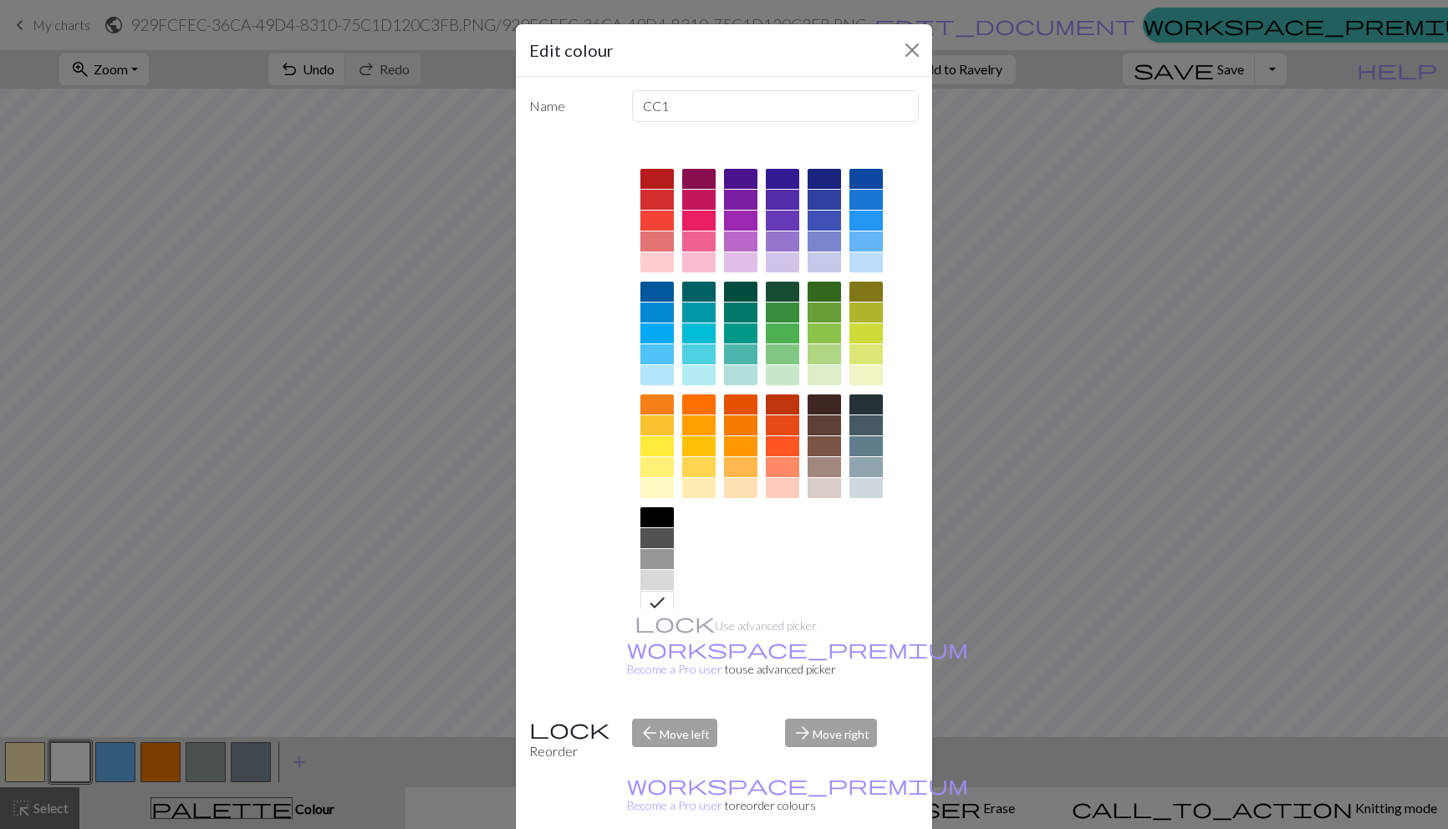
click at [870, 235] on div at bounding box center [865, 242] width 33 height 20
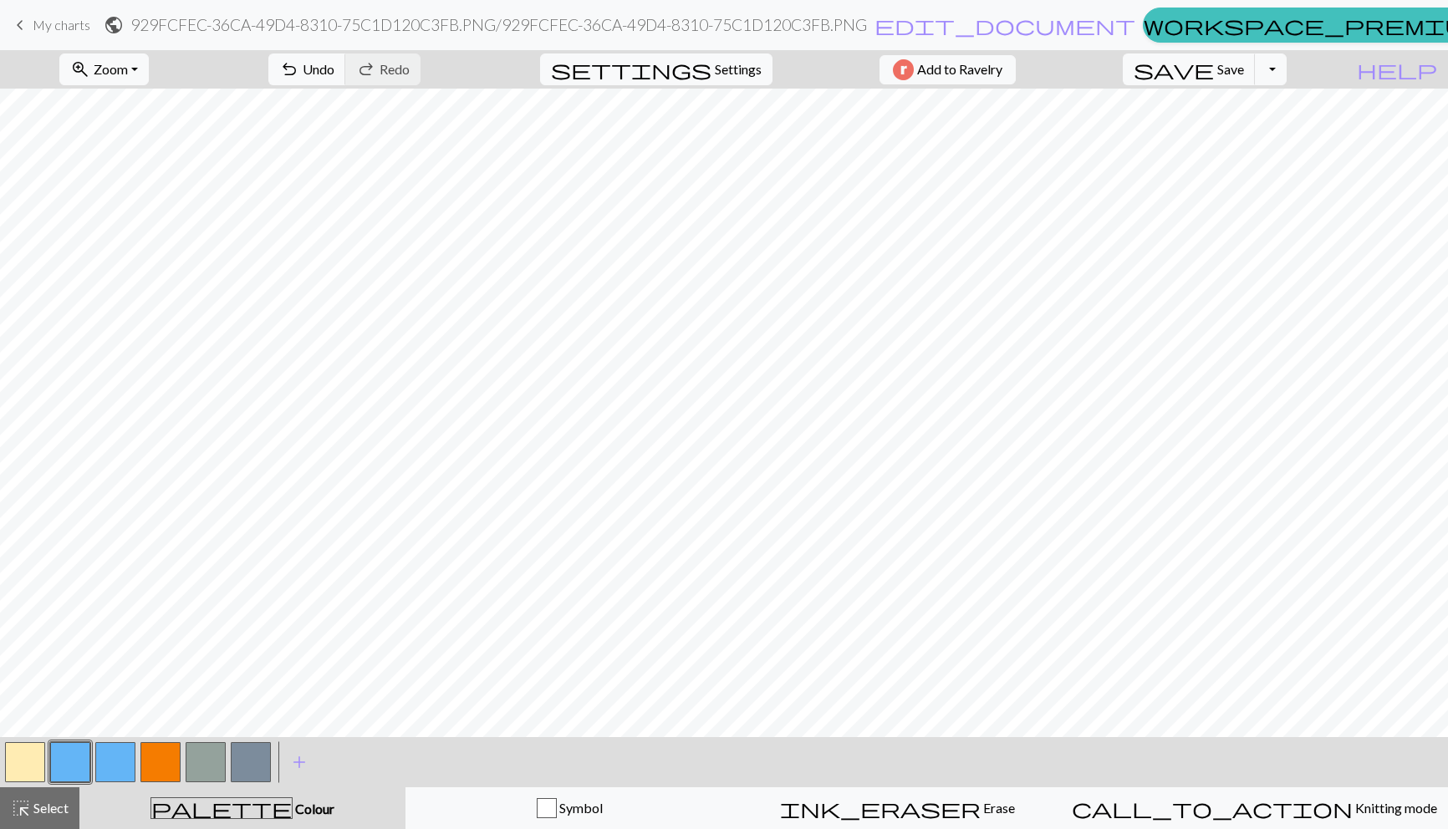
click at [125, 769] on button "button" at bounding box center [115, 762] width 40 height 40
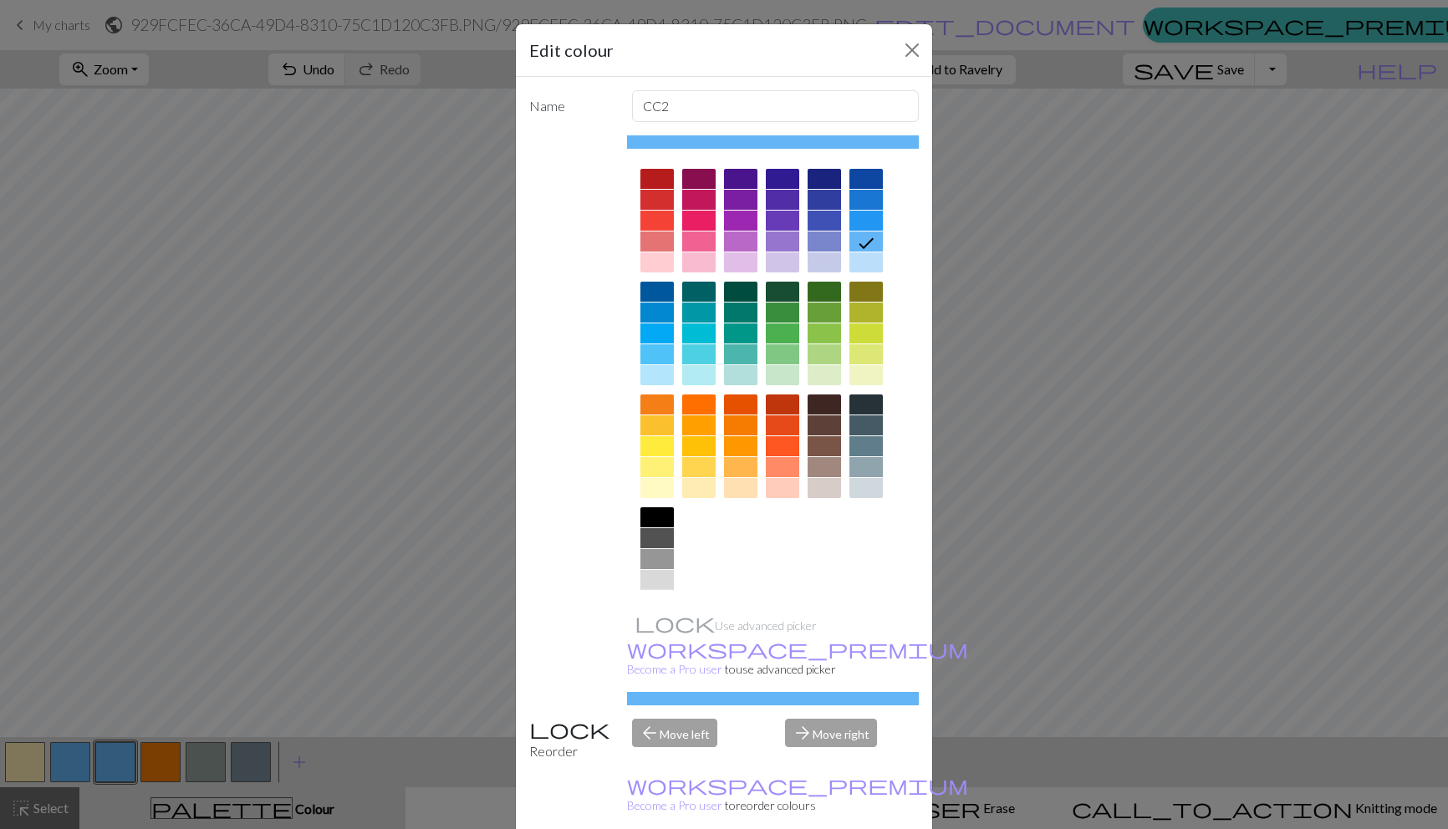
click at [653, 603] on div at bounding box center [656, 601] width 33 height 20
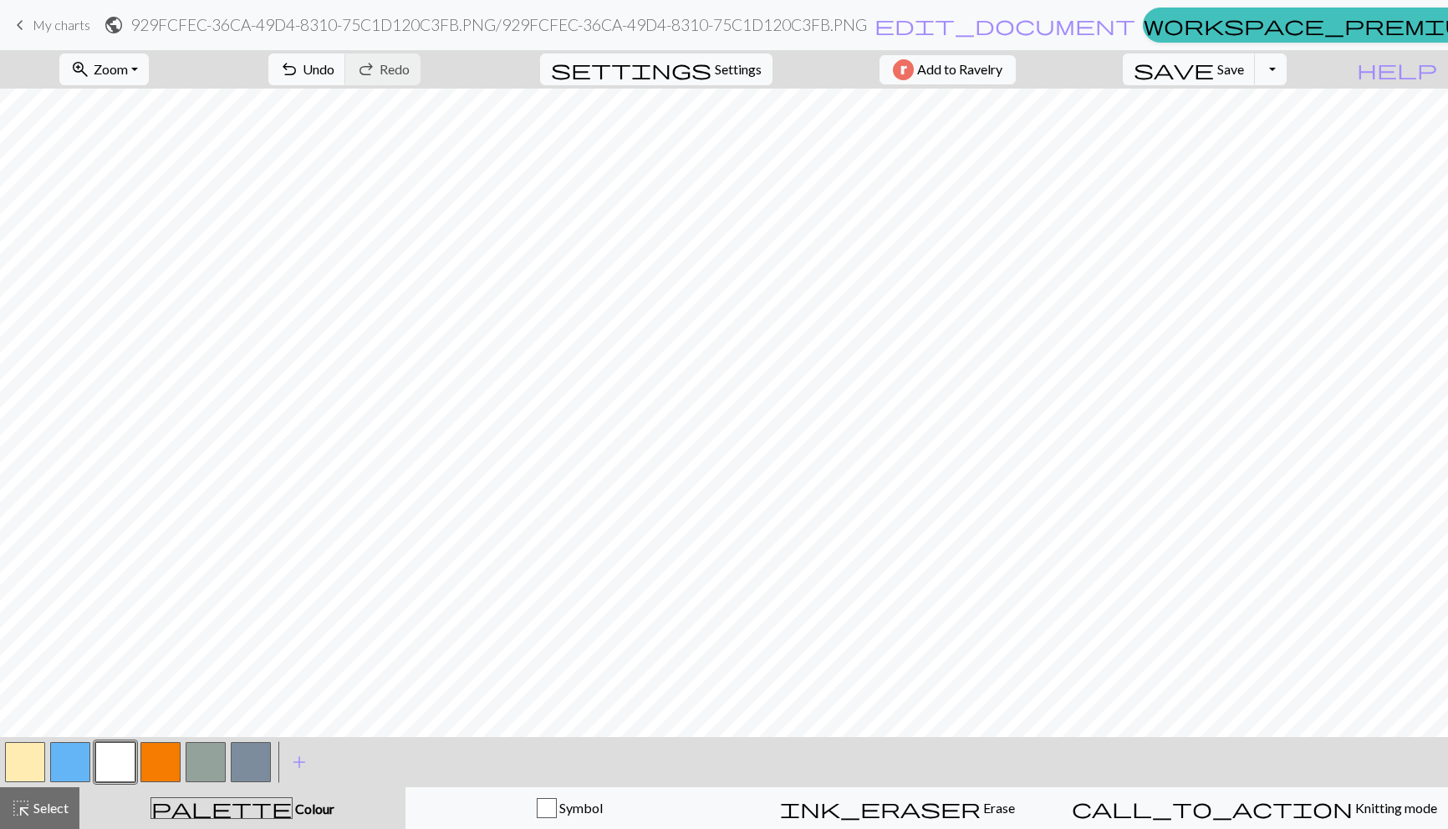
click at [111, 775] on button "button" at bounding box center [115, 762] width 40 height 40
click at [24, 766] on button "button" at bounding box center [25, 762] width 40 height 40
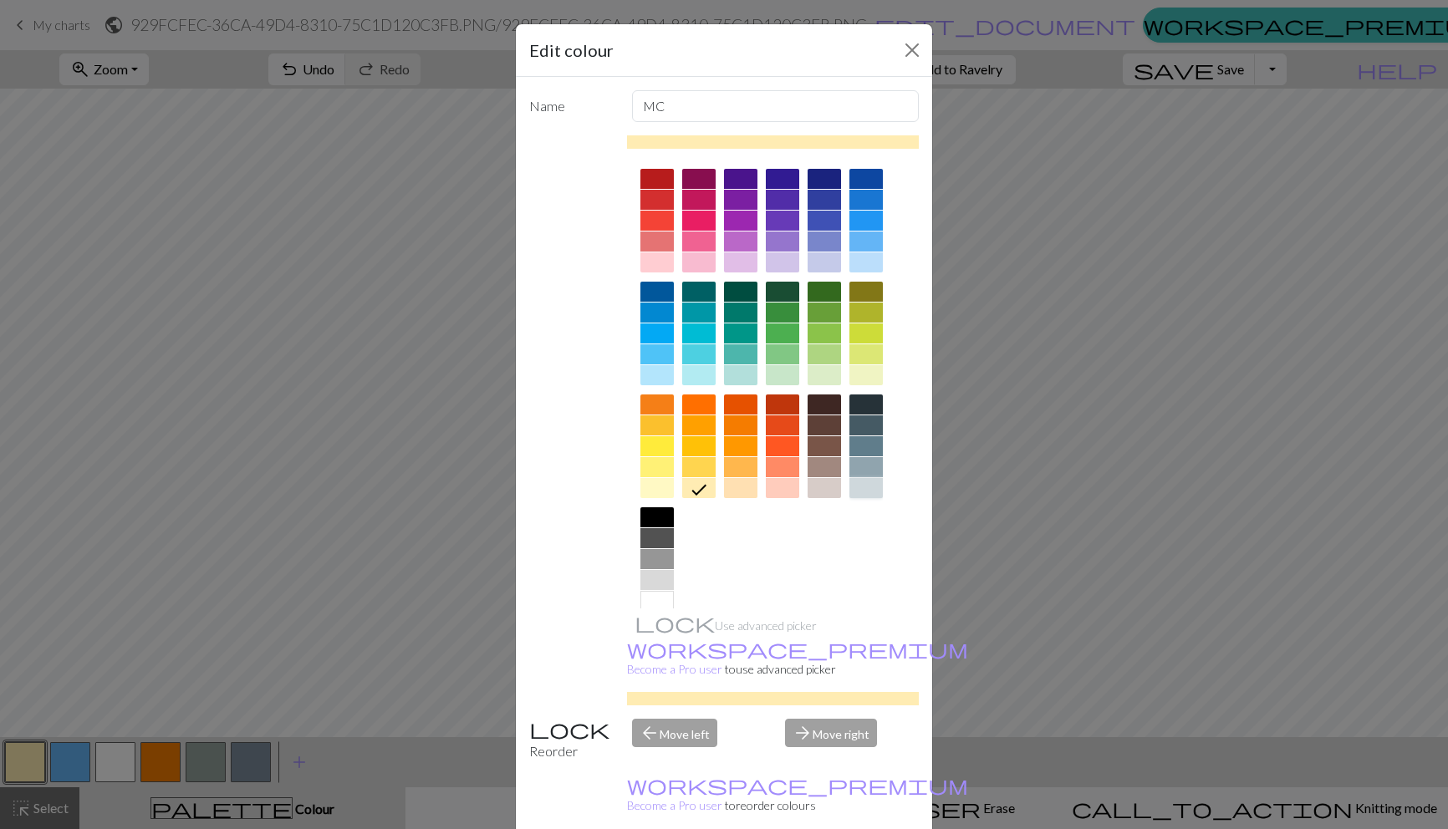
click at [868, 486] on div at bounding box center [865, 488] width 33 height 20
